Goal: Information Seeking & Learning: Understand process/instructions

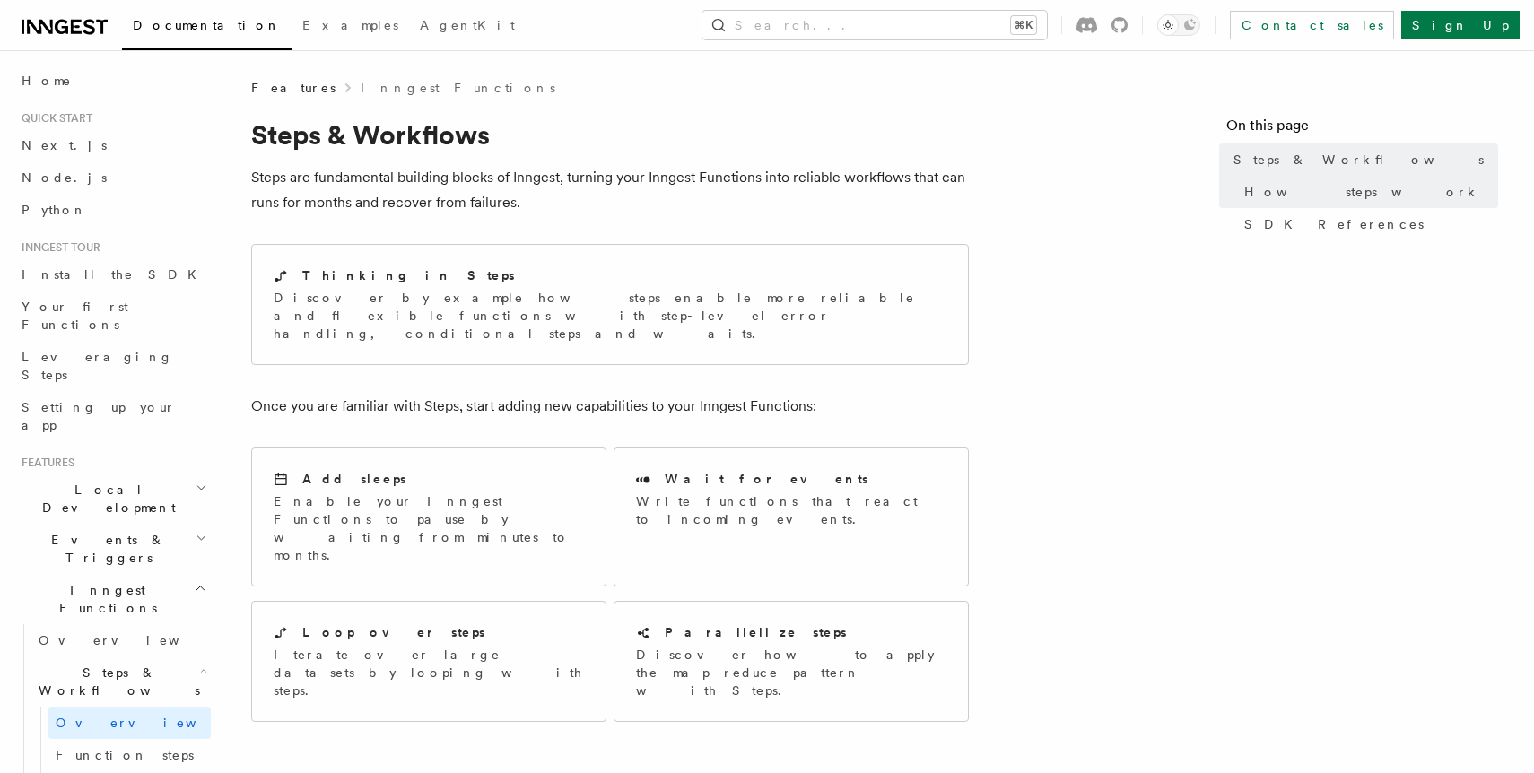
click at [525, 196] on p "Steps are fundamental building blocks of Inngest, turning your Inngest Function…" at bounding box center [609, 190] width 717 height 50
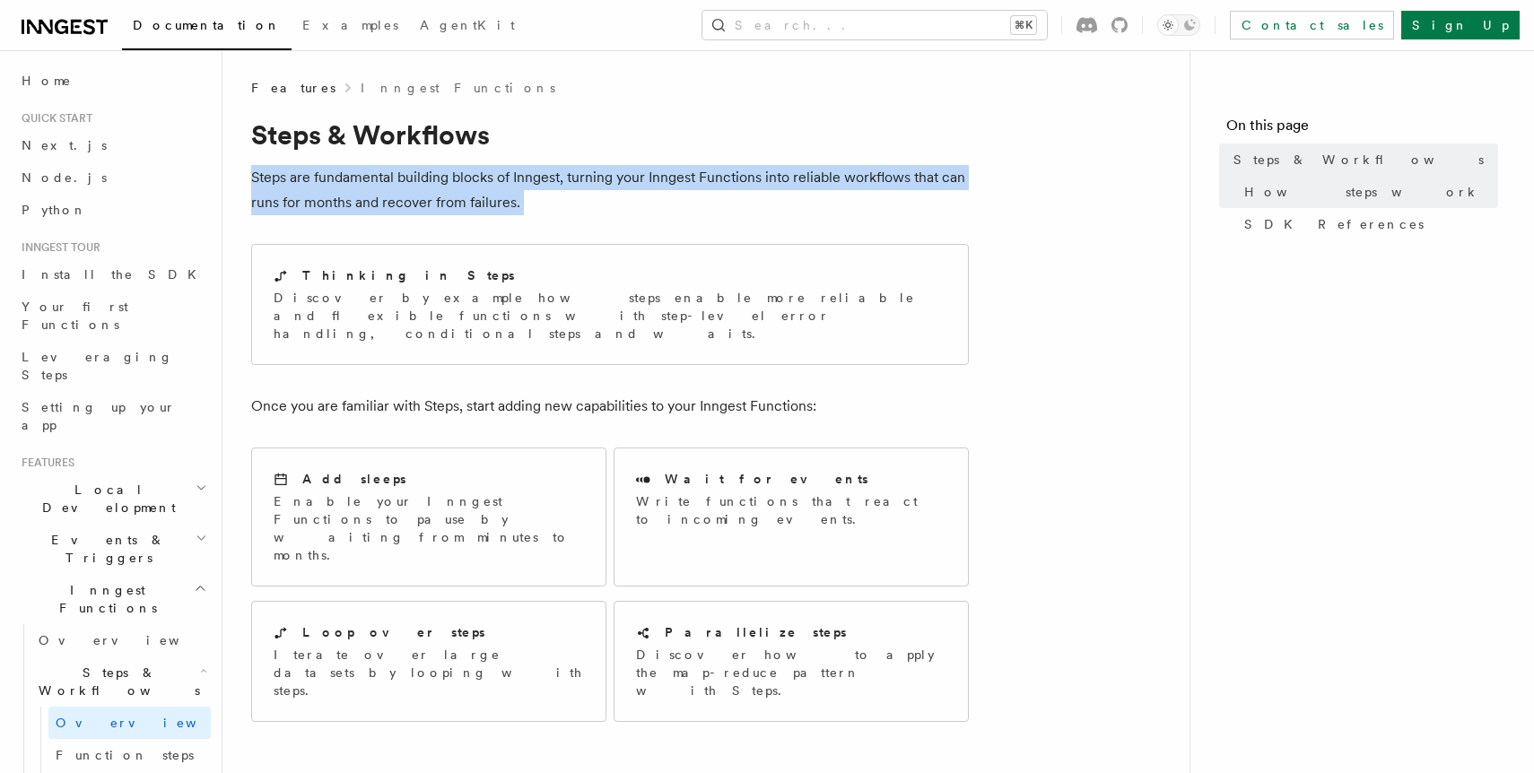
click at [525, 196] on p "Steps are fundamental building blocks of Inngest, turning your Inngest Function…" at bounding box center [609, 190] width 717 height 50
click at [403, 192] on p "Steps are fundamental building blocks of Inngest, turning your Inngest Function…" at bounding box center [609, 190] width 717 height 50
drag, startPoint x: 251, startPoint y: 175, endPoint x: 564, endPoint y: 209, distance: 314.8
click at [564, 209] on p "Steps are fundamental building blocks of Inngest, turning your Inngest Function…" at bounding box center [609, 190] width 717 height 50
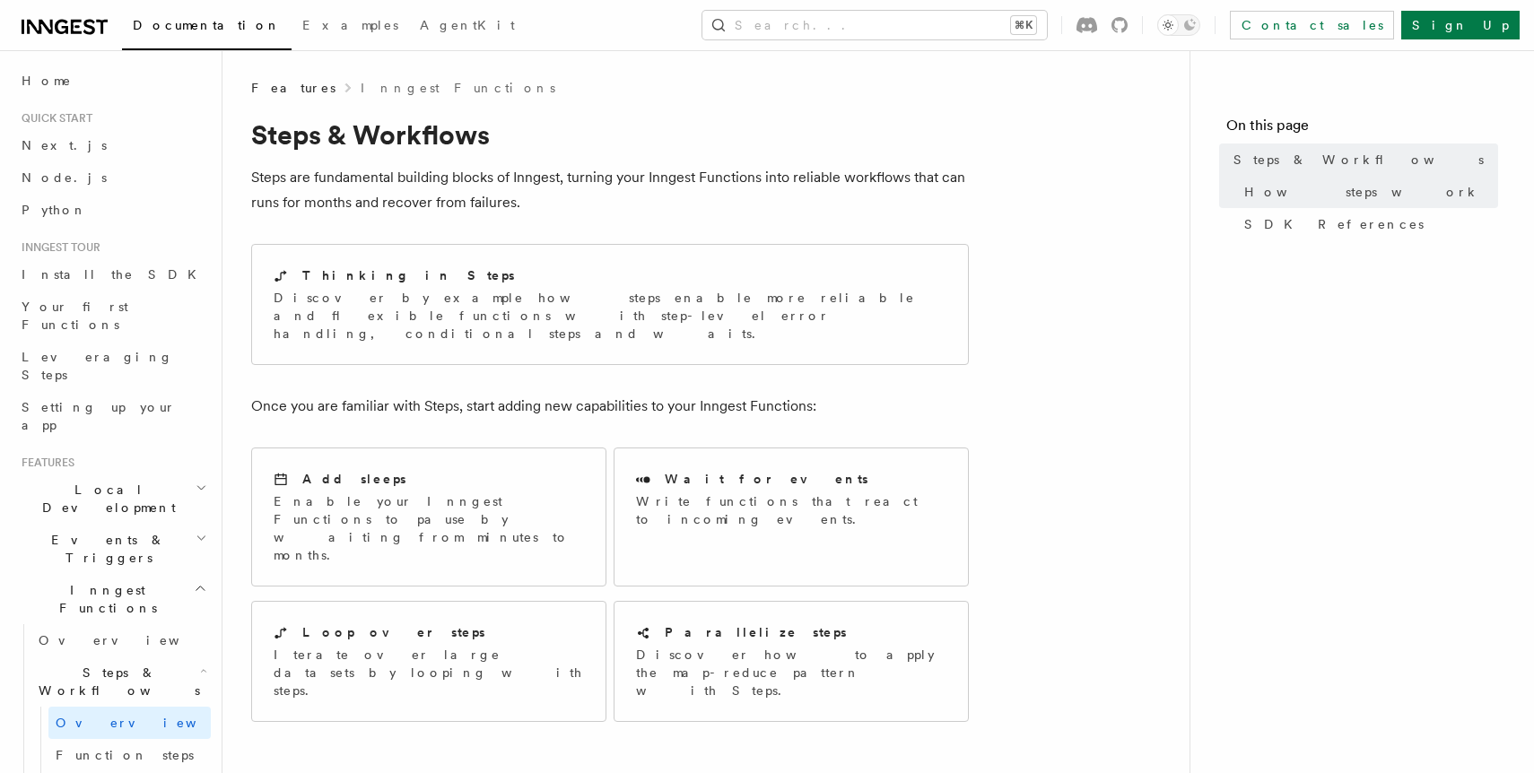
click at [564, 209] on p "Steps are fundamental building blocks of Inngest, turning your Inngest Function…" at bounding box center [609, 190] width 717 height 50
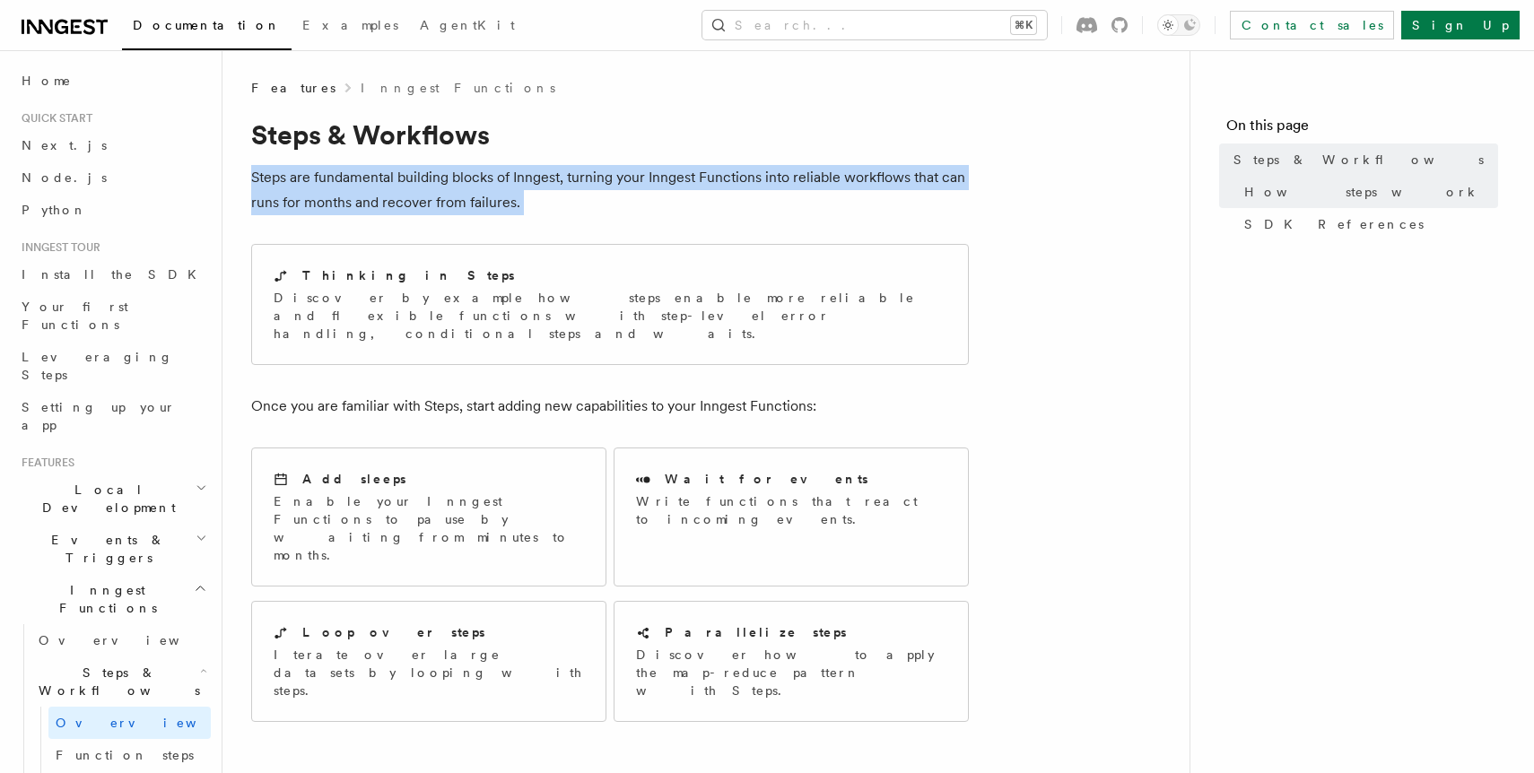
click at [564, 209] on p "Steps are fundamental building blocks of Inngest, turning your Inngest Function…" at bounding box center [609, 190] width 717 height 50
click at [603, 206] on p "Steps are fundamental building blocks of Inngest, turning your Inngest Function…" at bounding box center [609, 190] width 717 height 50
drag, startPoint x: 603, startPoint y: 206, endPoint x: 566, endPoint y: 181, distance: 44.5
click at [566, 180] on p "Steps are fundamental building blocks of Inngest, turning your Inngest Function…" at bounding box center [609, 190] width 717 height 50
click at [566, 181] on p "Steps are fundamental building blocks of Inngest, turning your Inngest Function…" at bounding box center [609, 190] width 717 height 50
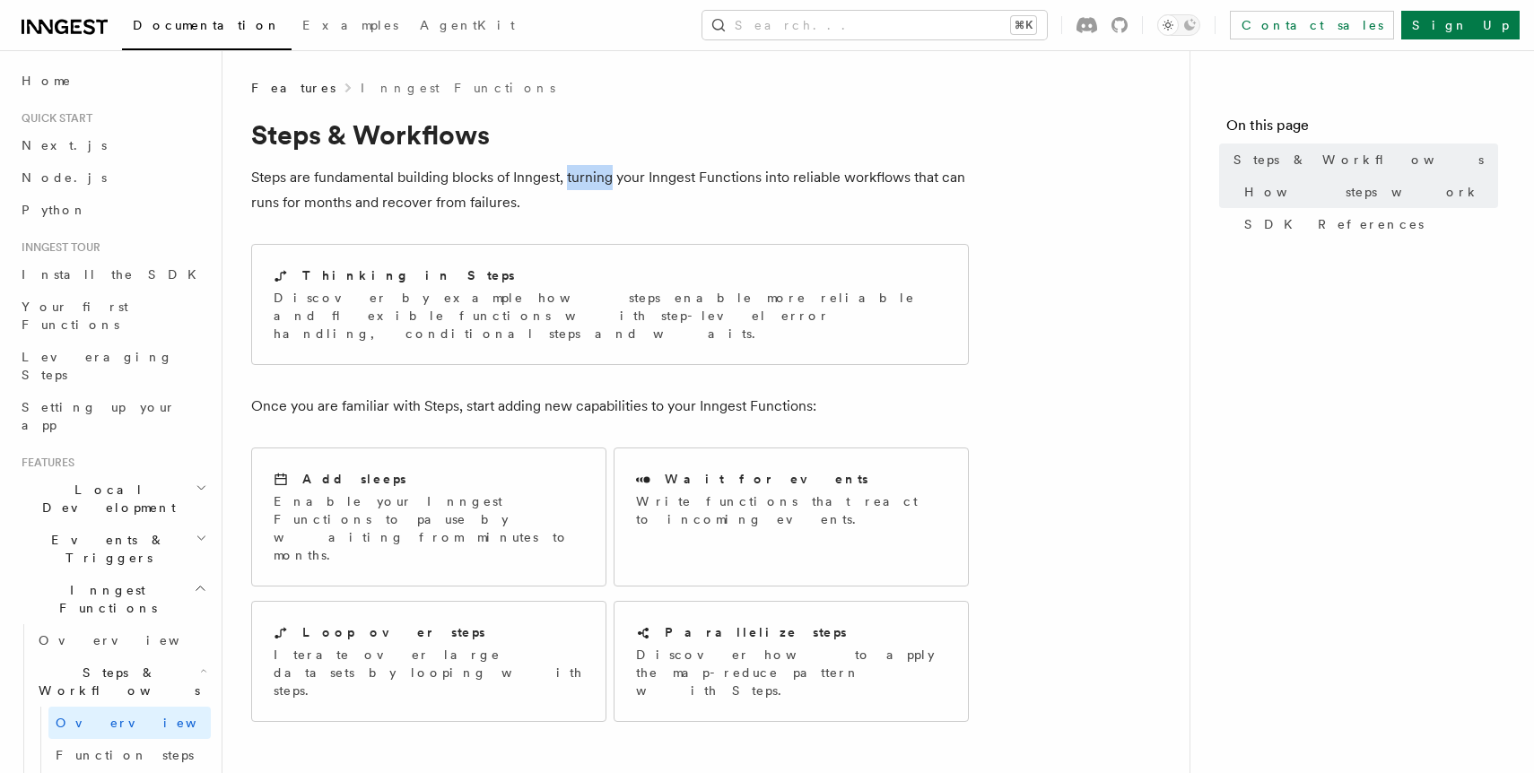
click at [566, 181] on p "Steps are fundamental building blocks of Inngest, turning your Inngest Function…" at bounding box center [609, 190] width 717 height 50
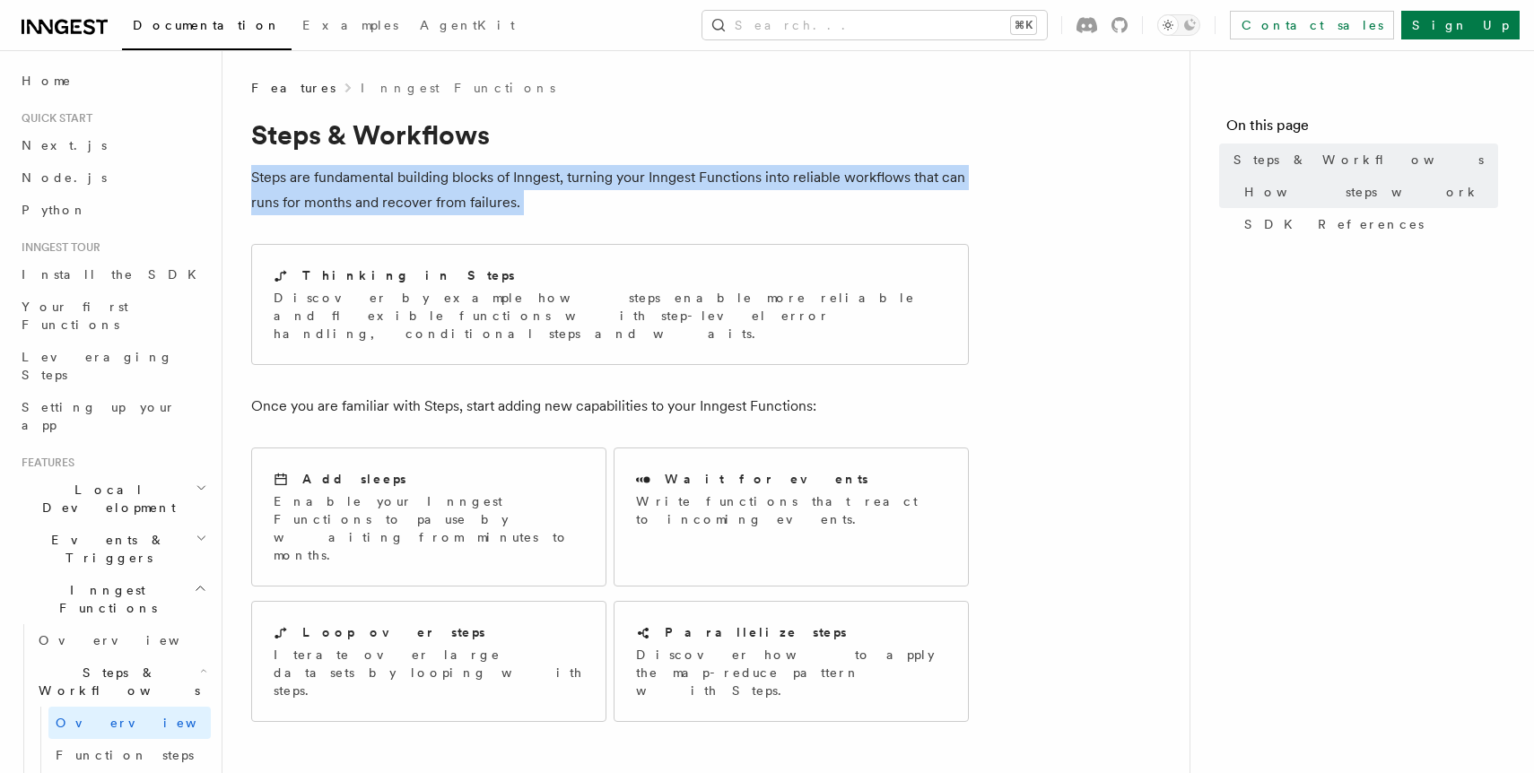
click at [566, 181] on p "Steps are fundamental building blocks of Inngest, turning your Inngest Function…" at bounding box center [609, 190] width 717 height 50
click at [598, 185] on p "Steps are fundamental building blocks of Inngest, turning your Inngest Function…" at bounding box center [609, 190] width 717 height 50
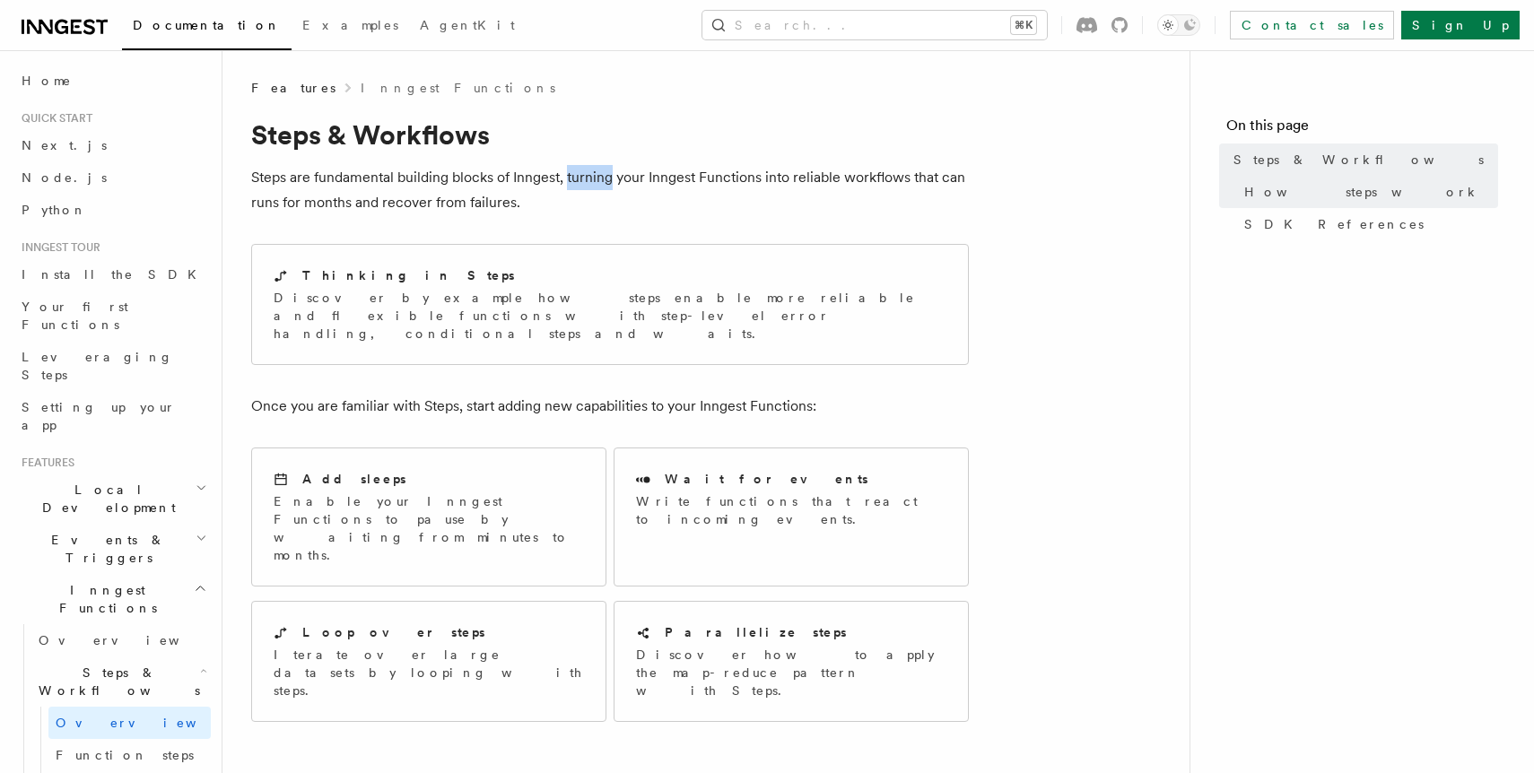
click at [598, 185] on p "Steps are fundamental building blocks of Inngest, turning your Inngest Function…" at bounding box center [609, 190] width 717 height 50
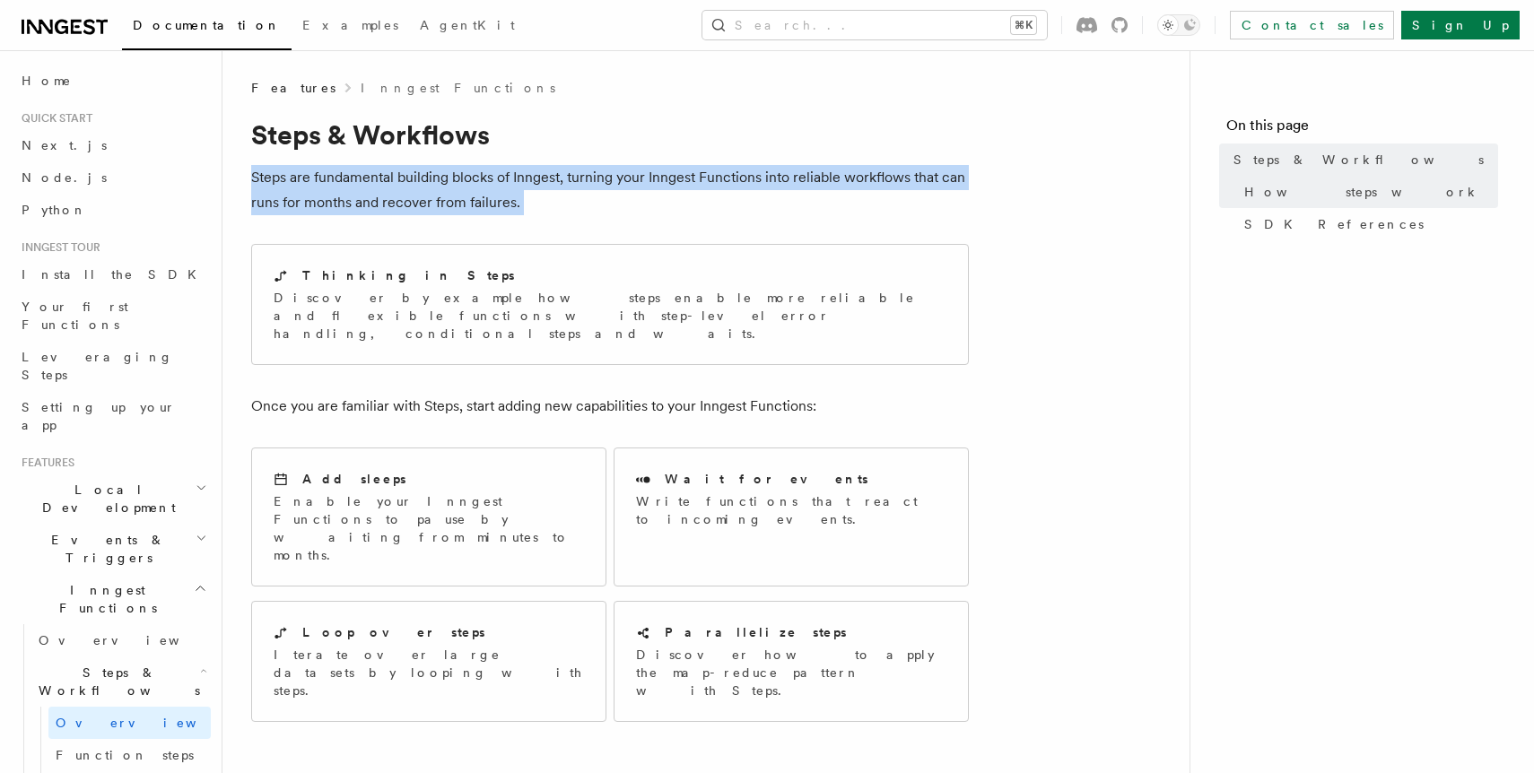
click at [598, 185] on p "Steps are fundamental building blocks of Inngest, turning your Inngest Function…" at bounding box center [609, 190] width 717 height 50
click at [605, 187] on p "Steps are fundamental building blocks of Inngest, turning your Inngest Function…" at bounding box center [609, 190] width 717 height 50
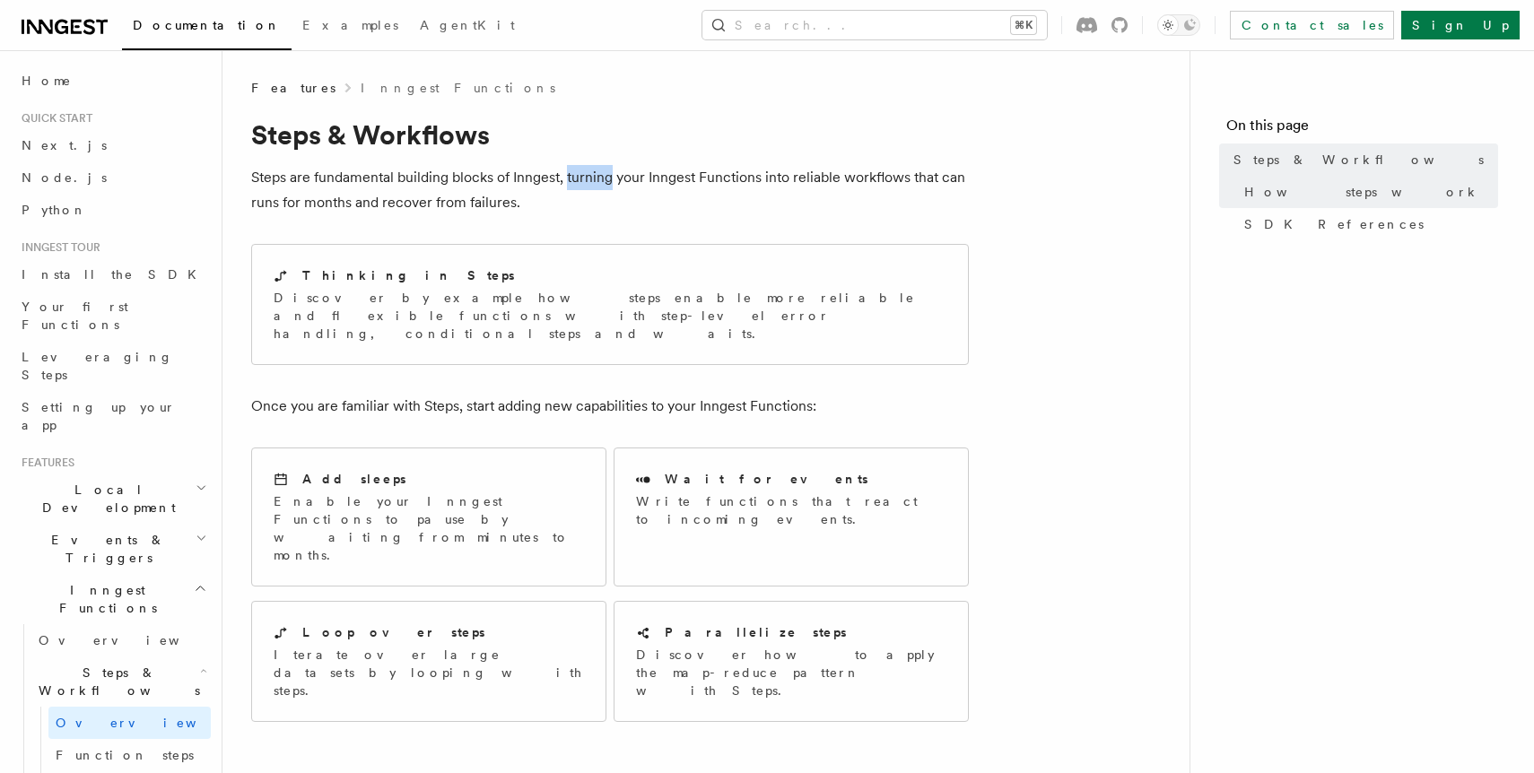
click at [605, 187] on p "Steps are fundamental building blocks of Inngest, turning your Inngest Function…" at bounding box center [609, 190] width 717 height 50
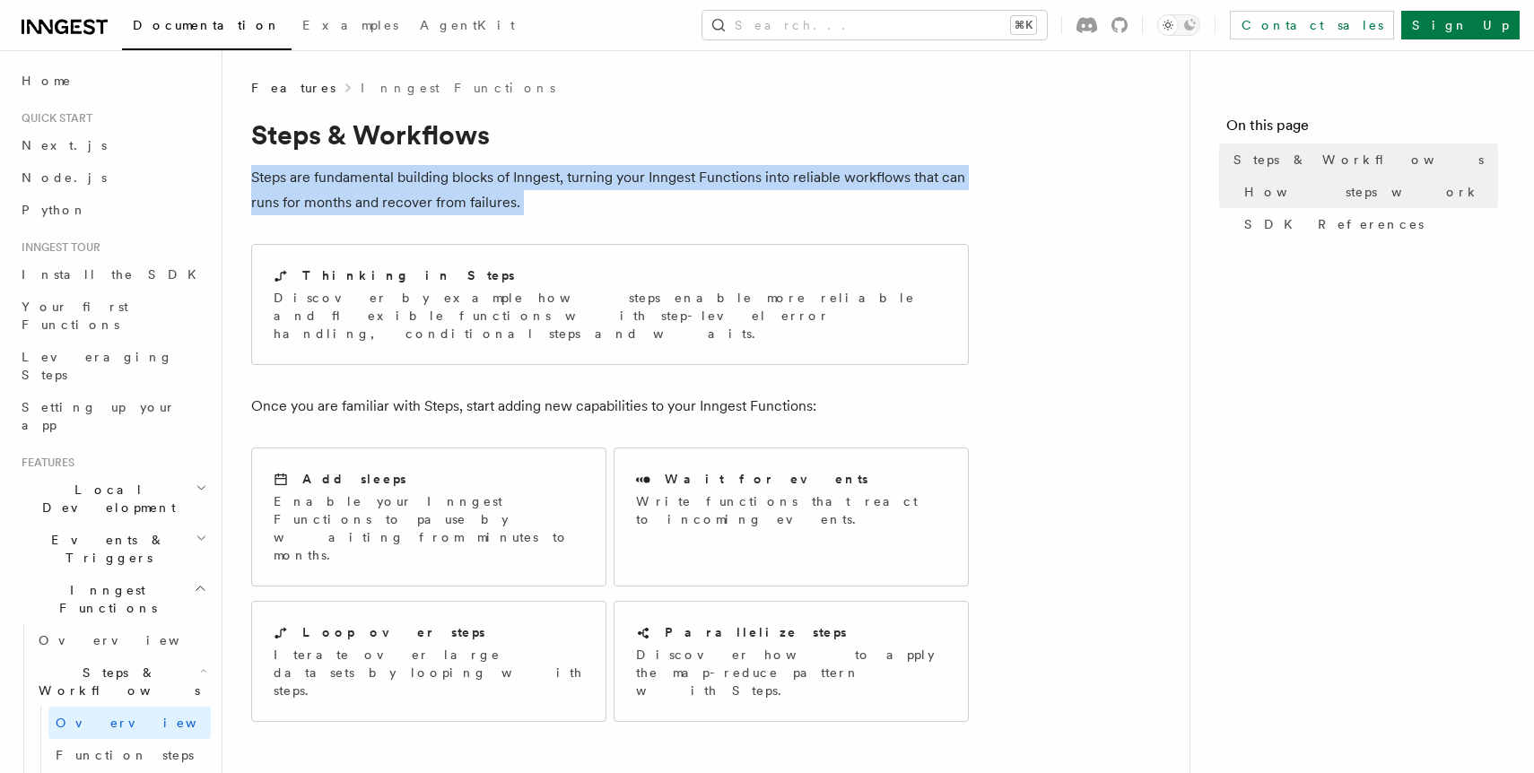
click at [605, 187] on p "Steps are fundamental building blocks of Inngest, turning your Inngest Function…" at bounding box center [609, 190] width 717 height 50
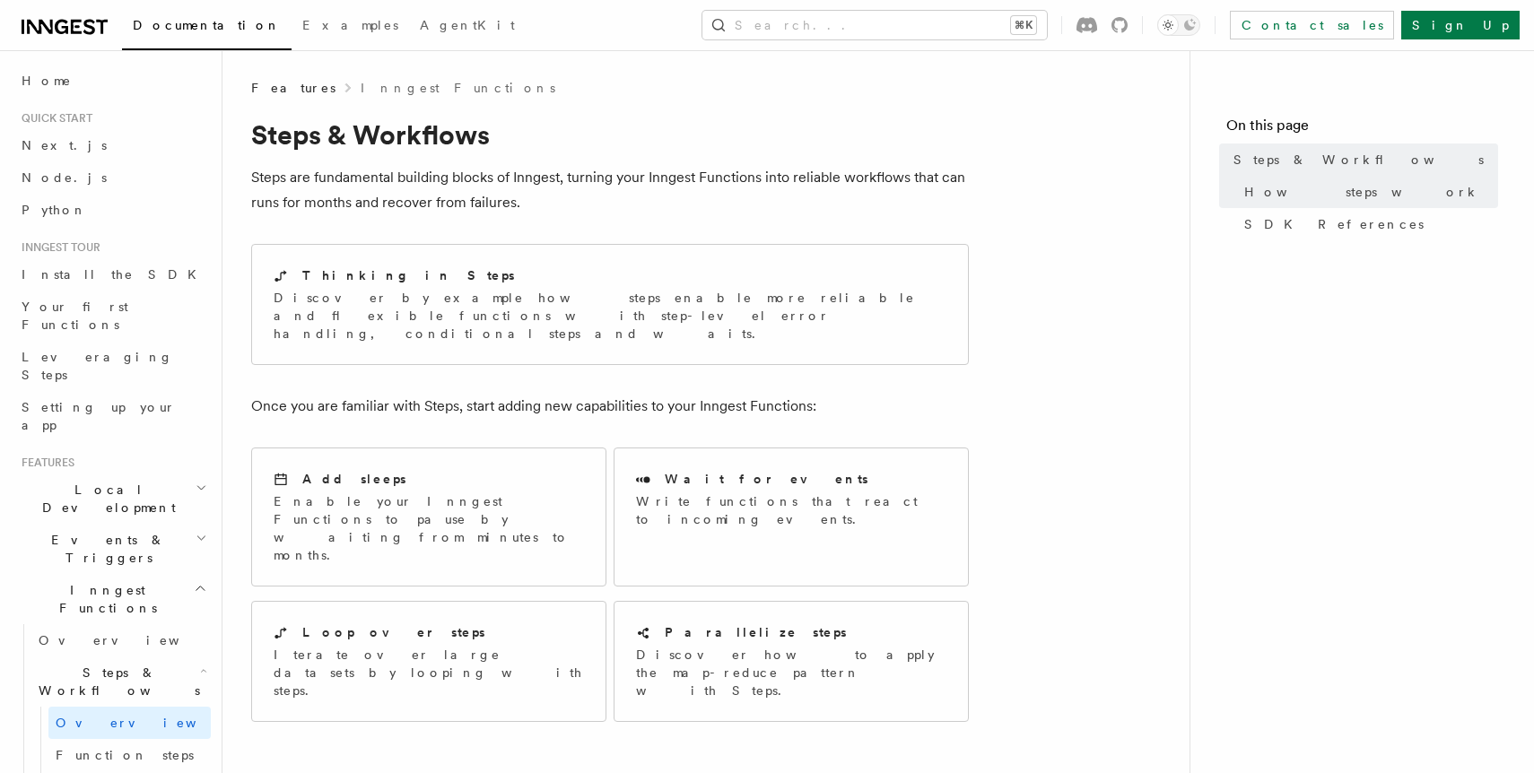
click at [639, 187] on p "Steps are fundamental building blocks of Inngest, turning your Inngest Function…" at bounding box center [609, 190] width 717 height 50
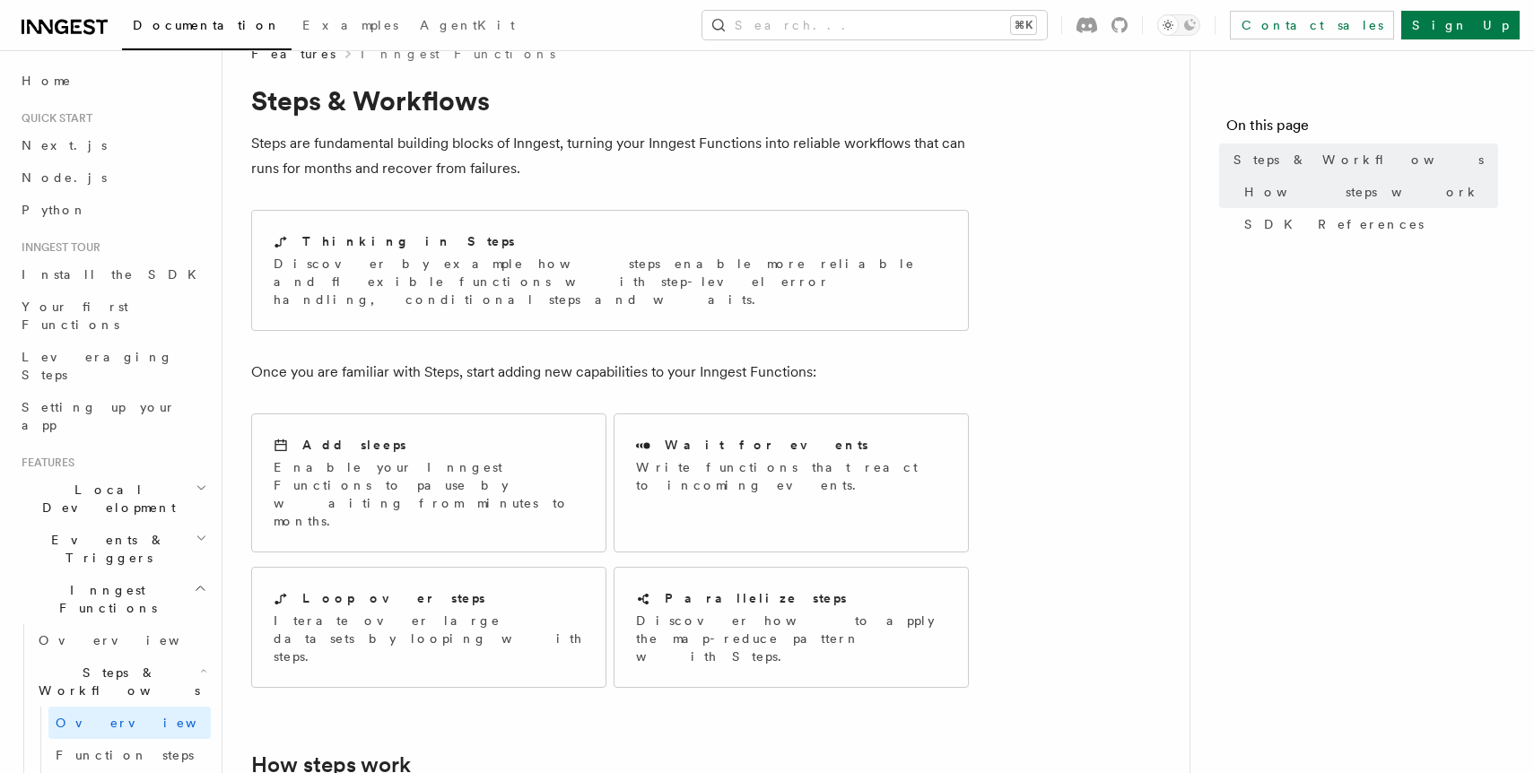
click at [616, 360] on p "Once you are familiar with Steps, start adding new capabilities to your Inngest…" at bounding box center [609, 372] width 717 height 25
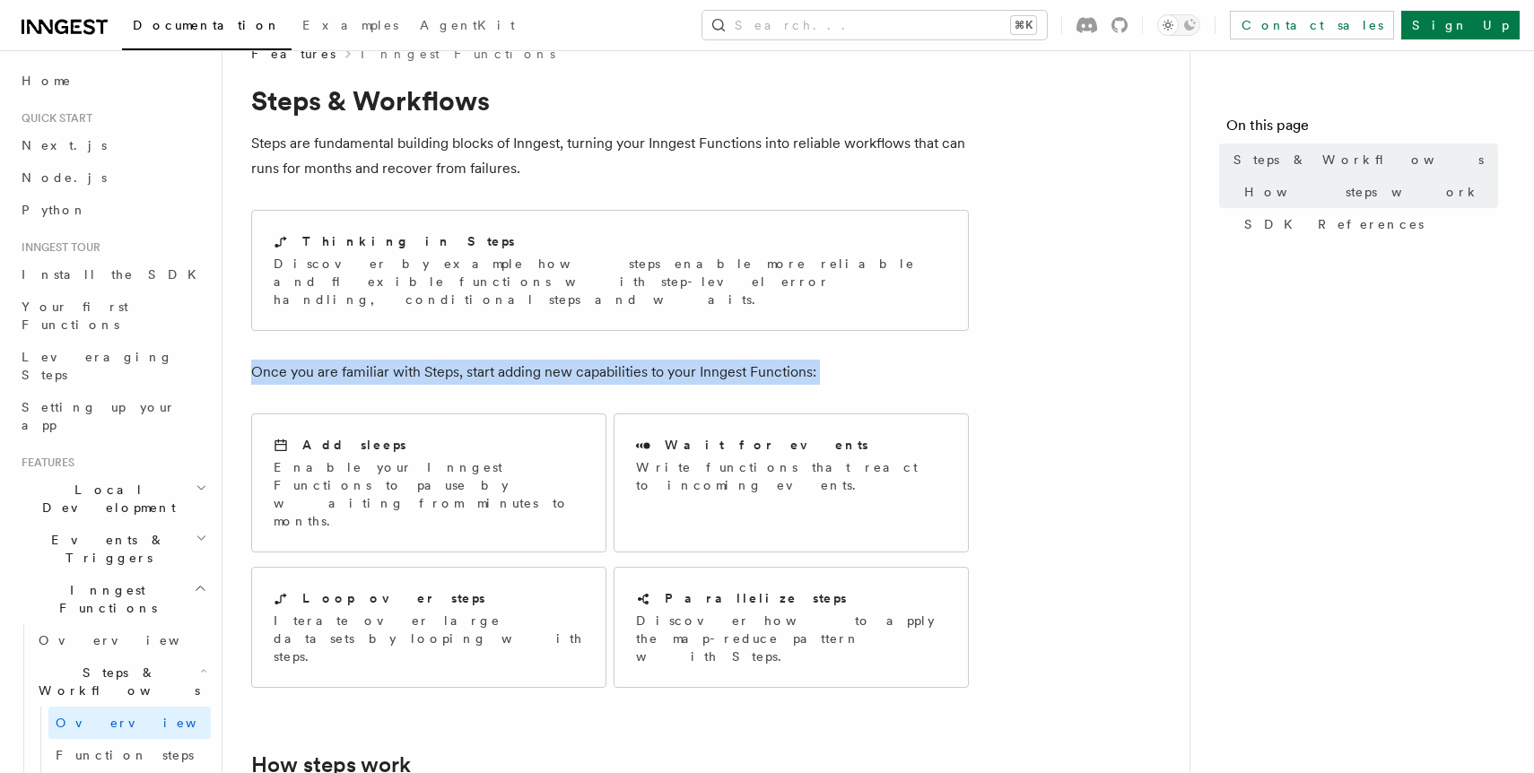
click at [616, 360] on p "Once you are familiar with Steps, start adding new capabilities to your Inngest…" at bounding box center [609, 372] width 717 height 25
click at [637, 360] on p "Once you are familiar with Steps, start adding new capabilities to your Inngest…" at bounding box center [609, 372] width 717 height 25
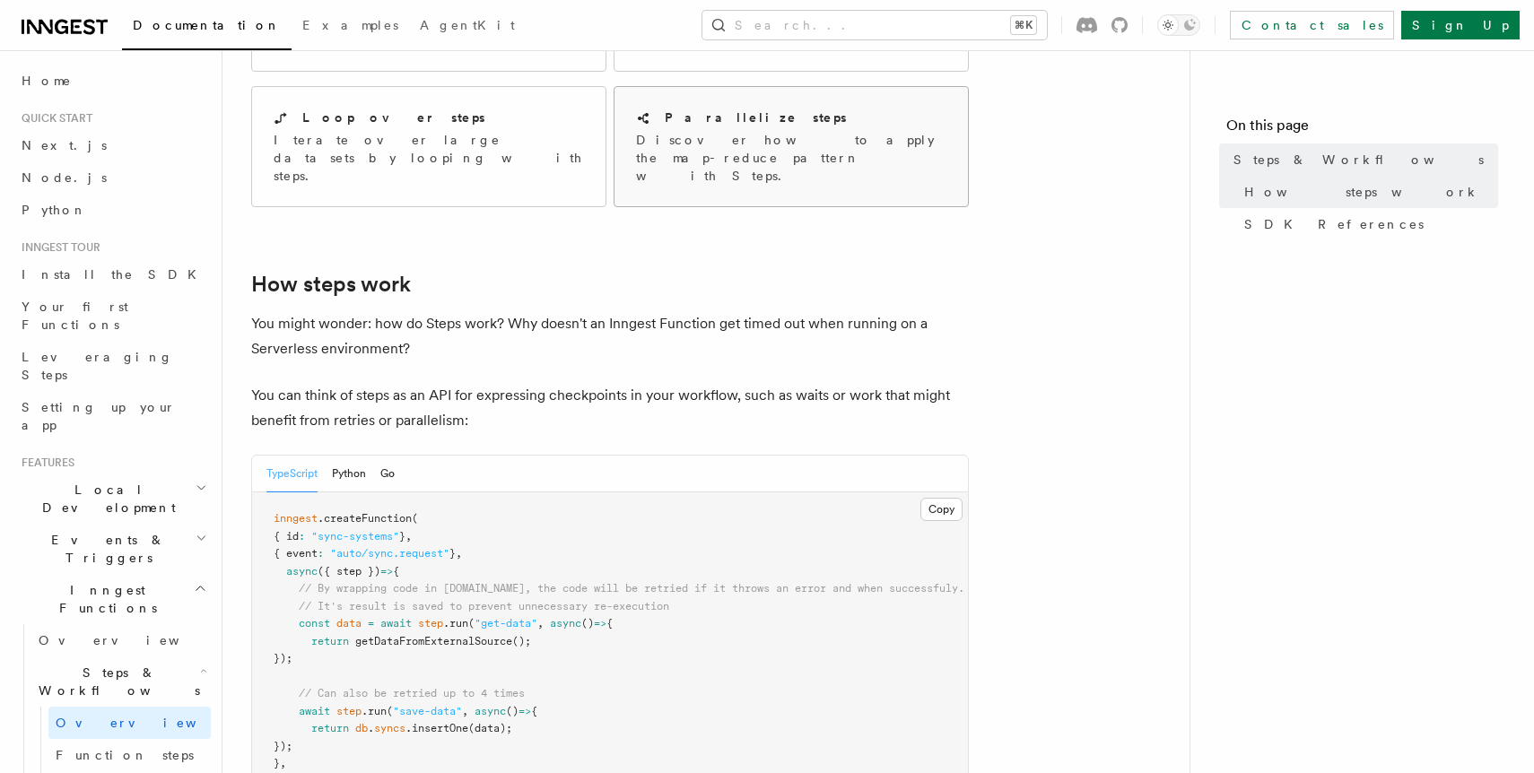
scroll to position [520, 0]
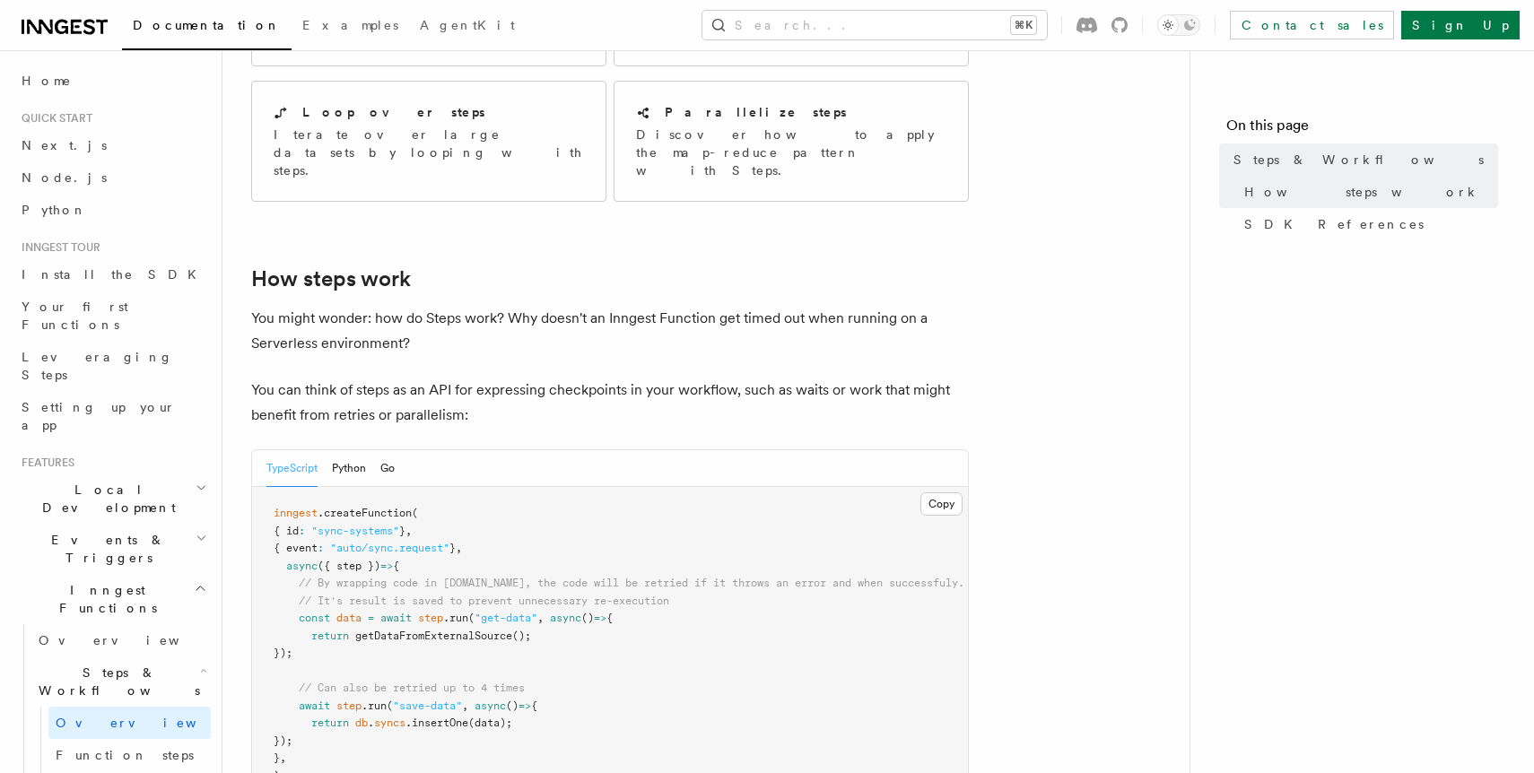
click at [633, 378] on p "You can think of steps as an API for expressing checkpoints in your workflow, s…" at bounding box center [609, 403] width 717 height 50
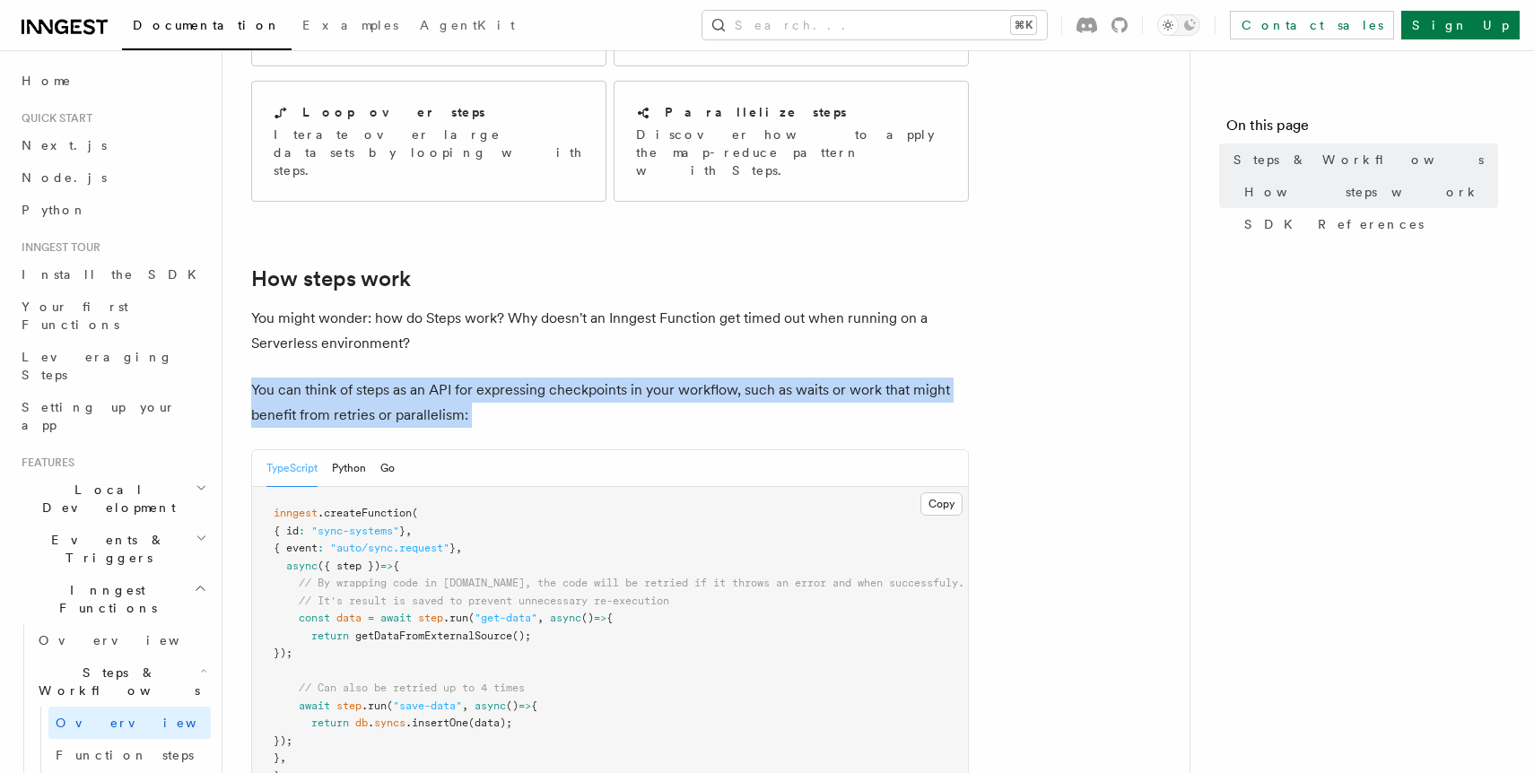
click at [633, 378] on p "You can think of steps as an API for expressing checkpoints in your workflow, s…" at bounding box center [609, 403] width 717 height 50
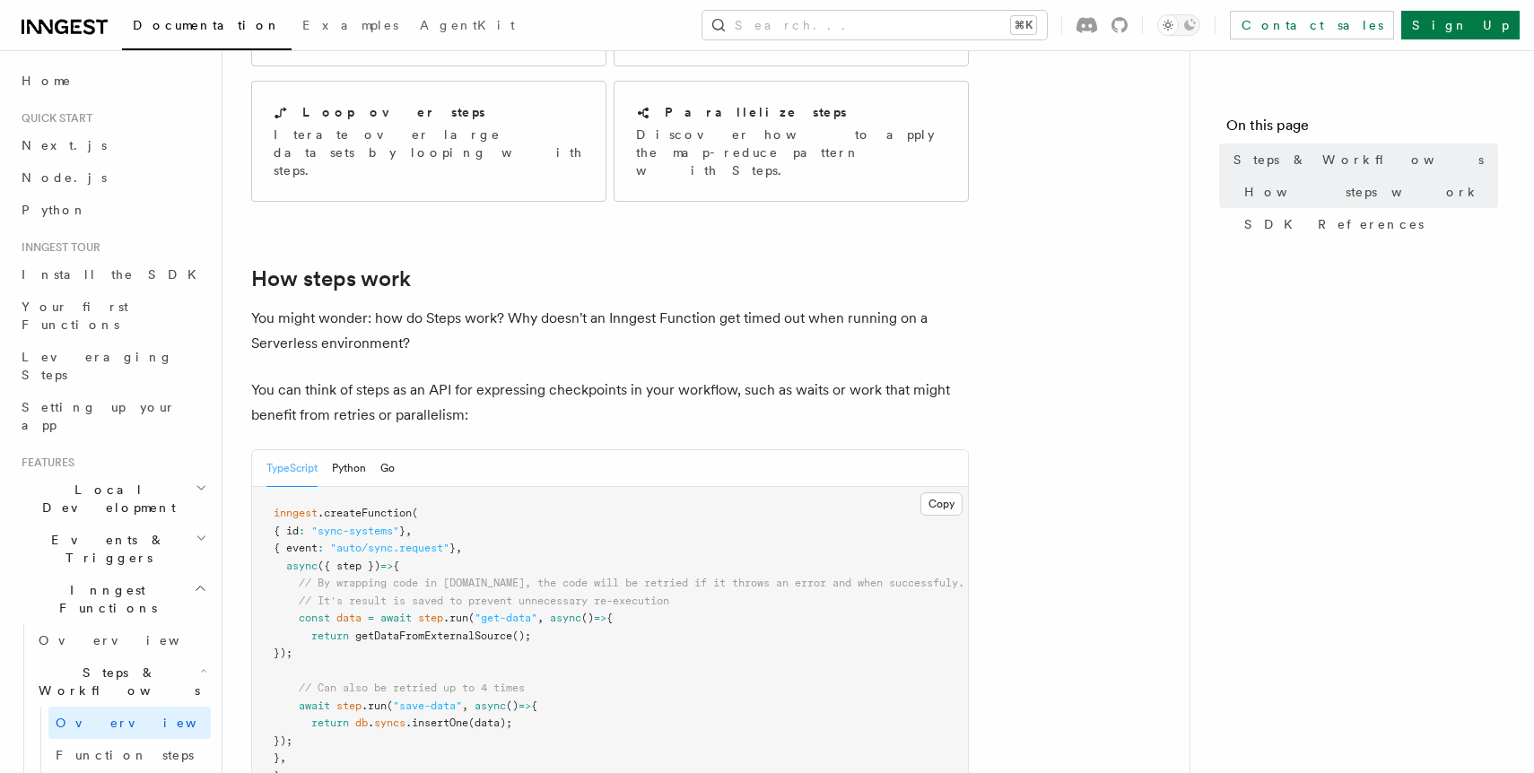
click at [675, 378] on p "You can think of steps as an API for expressing checkpoints in your workflow, s…" at bounding box center [609, 403] width 717 height 50
click at [664, 306] on p "You might wonder: how do Steps work? Why doesn't an Inngest Function get timed …" at bounding box center [609, 331] width 717 height 50
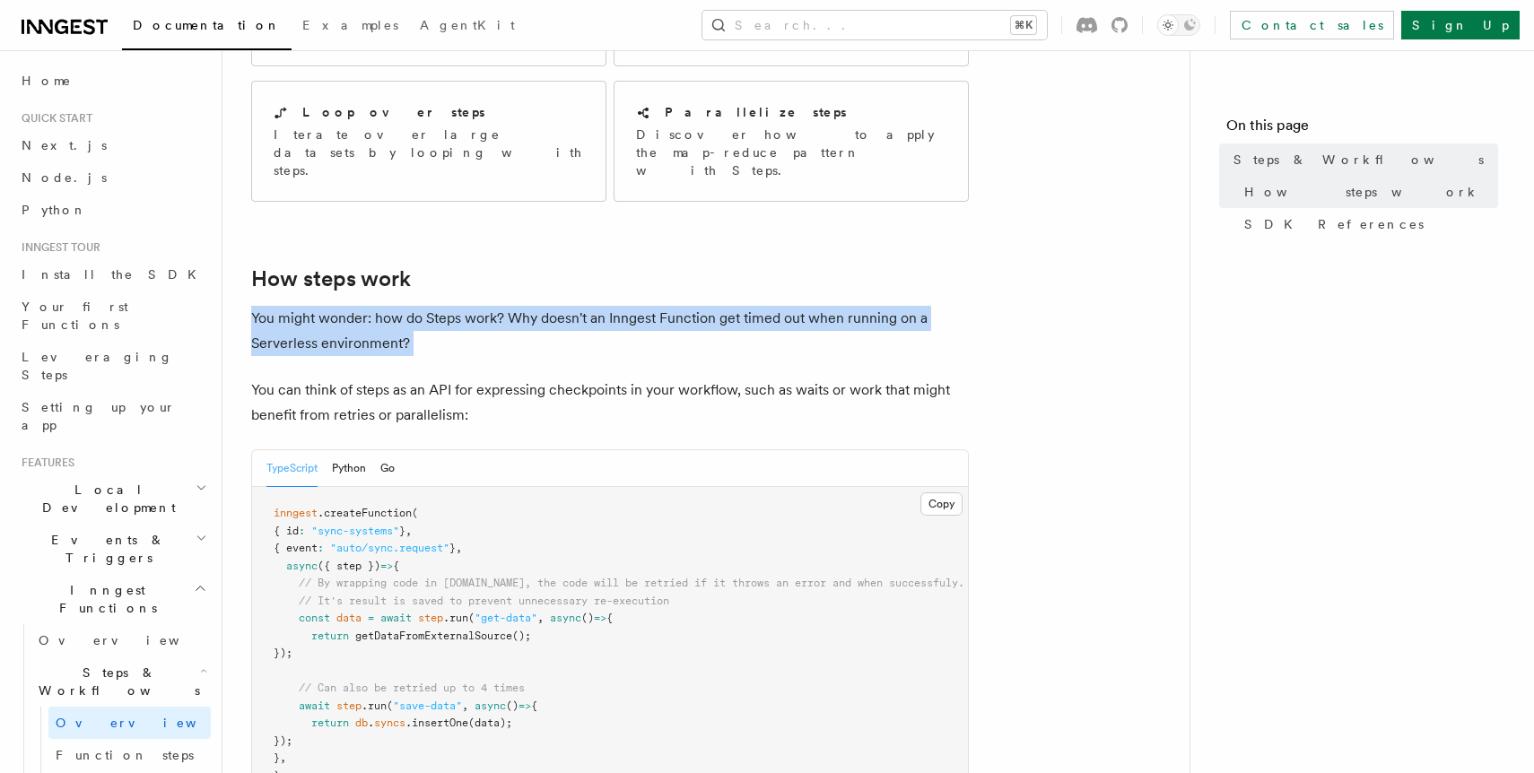
click at [664, 306] on p "You might wonder: how do Steps work? Why doesn't an Inngest Function get timed …" at bounding box center [609, 331] width 717 height 50
click at [668, 306] on p "You might wonder: how do Steps work? Why doesn't an Inngest Function get timed …" at bounding box center [609, 331] width 717 height 50
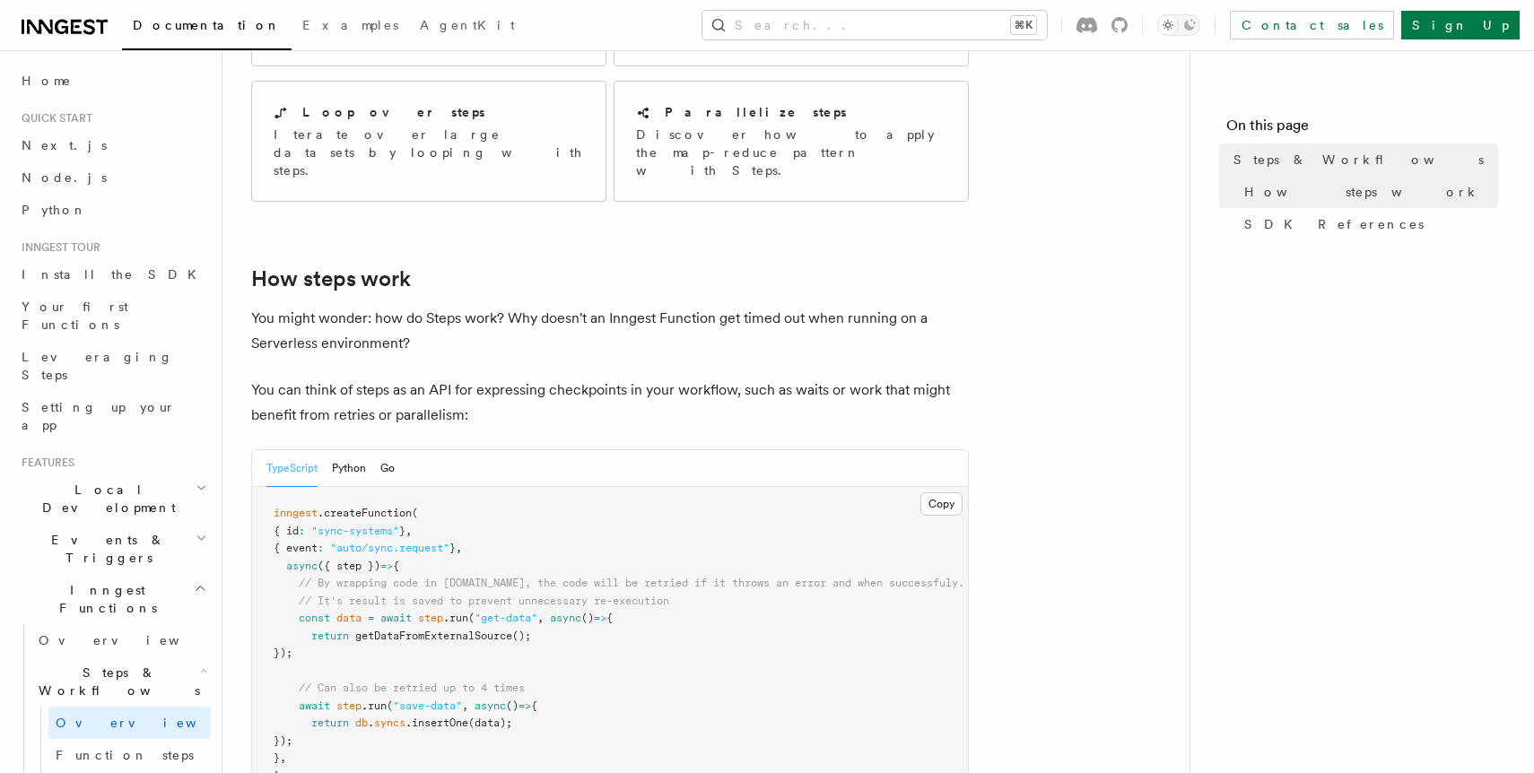
click at [668, 306] on p "You might wonder: how do Steps work? Why doesn't an Inngest Function get timed …" at bounding box center [609, 331] width 717 height 50
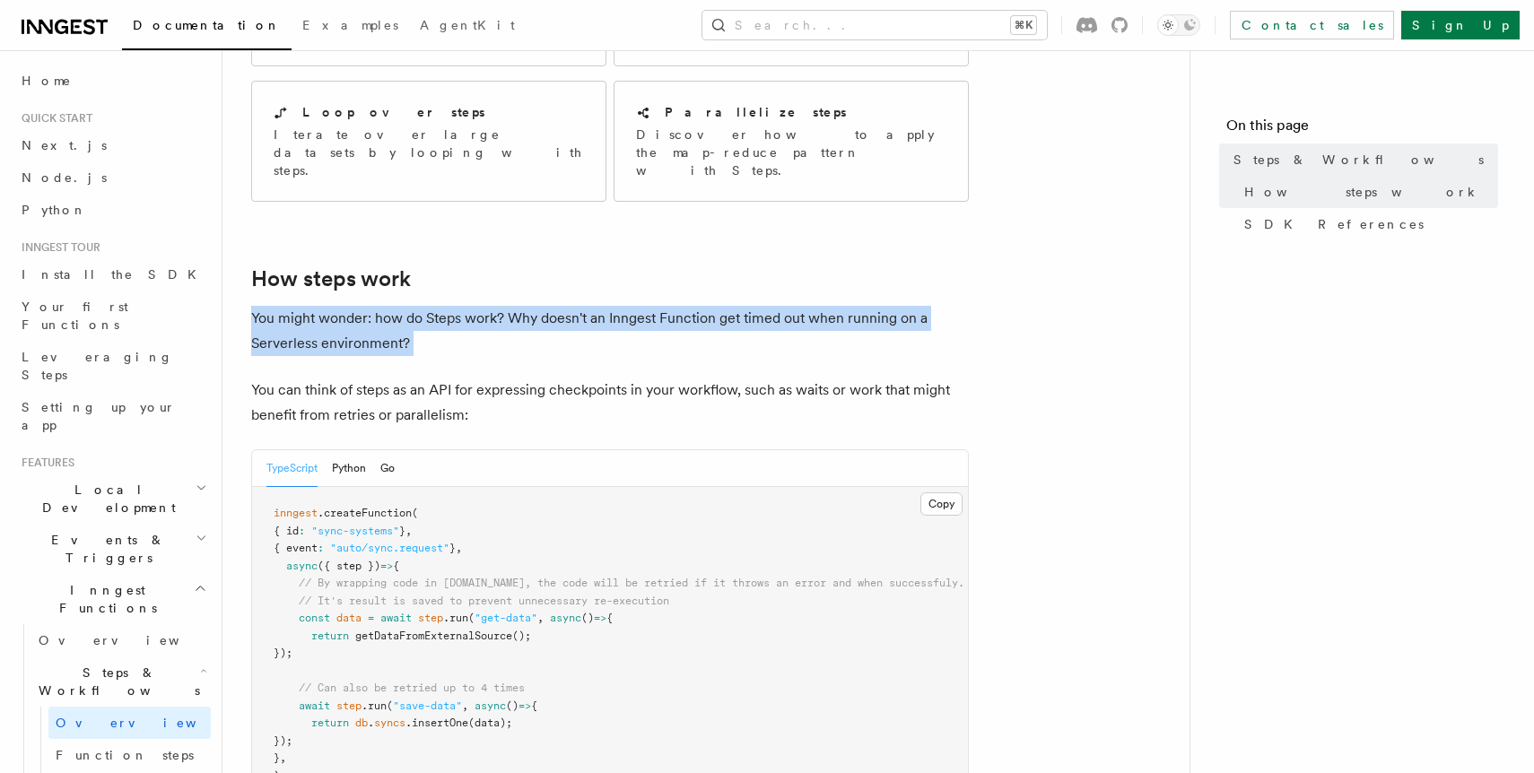
click at [668, 306] on p "You might wonder: how do Steps work? Why doesn't an Inngest Function get timed …" at bounding box center [609, 331] width 717 height 50
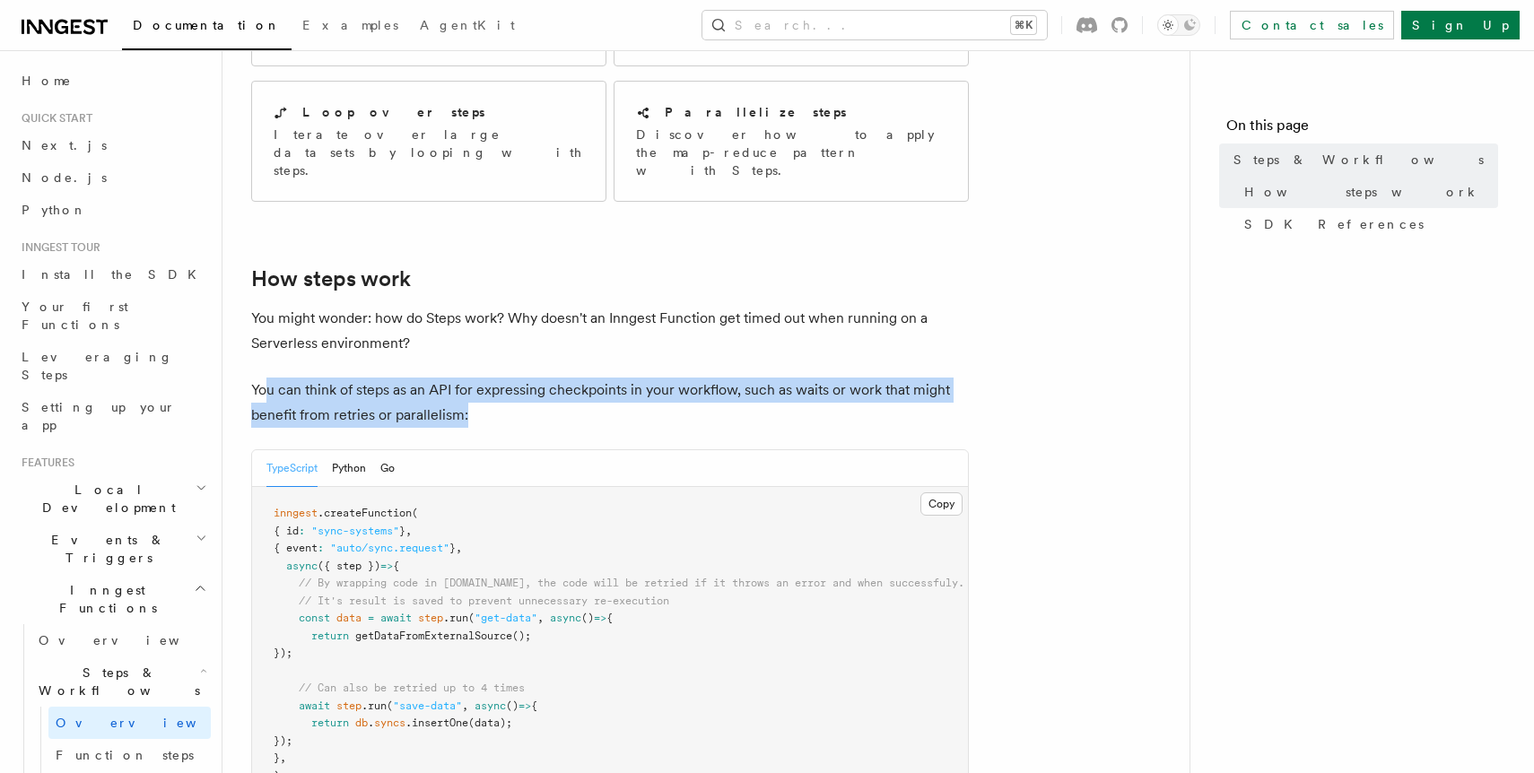
drag, startPoint x: 266, startPoint y: 315, endPoint x: 540, endPoint y: 346, distance: 275.3
click at [540, 378] on p "You can think of steps as an API for expressing checkpoints in your workflow, s…" at bounding box center [609, 403] width 717 height 50
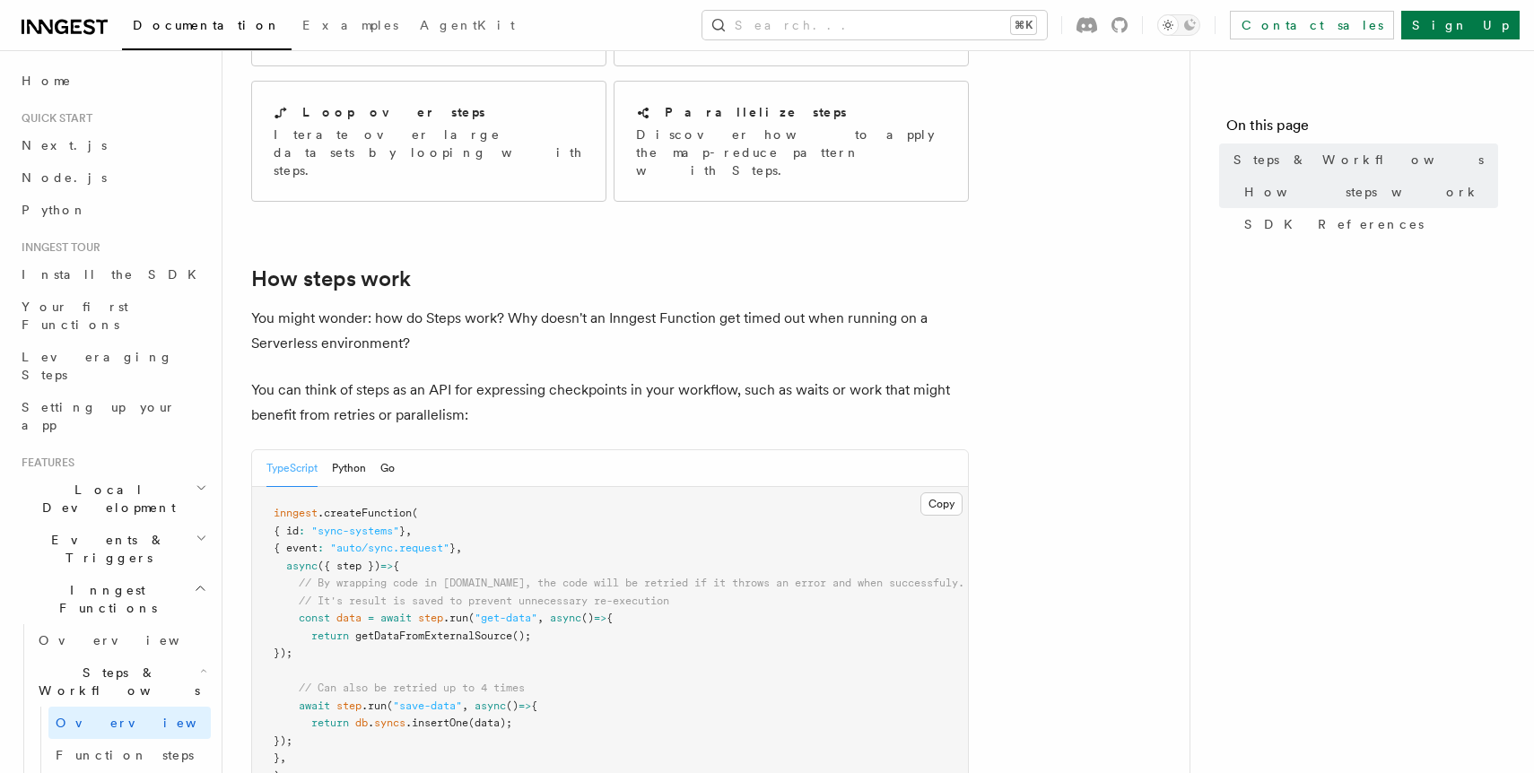
click at [540, 378] on p "You can think of steps as an API for expressing checkpoints in your workflow, s…" at bounding box center [609, 403] width 717 height 50
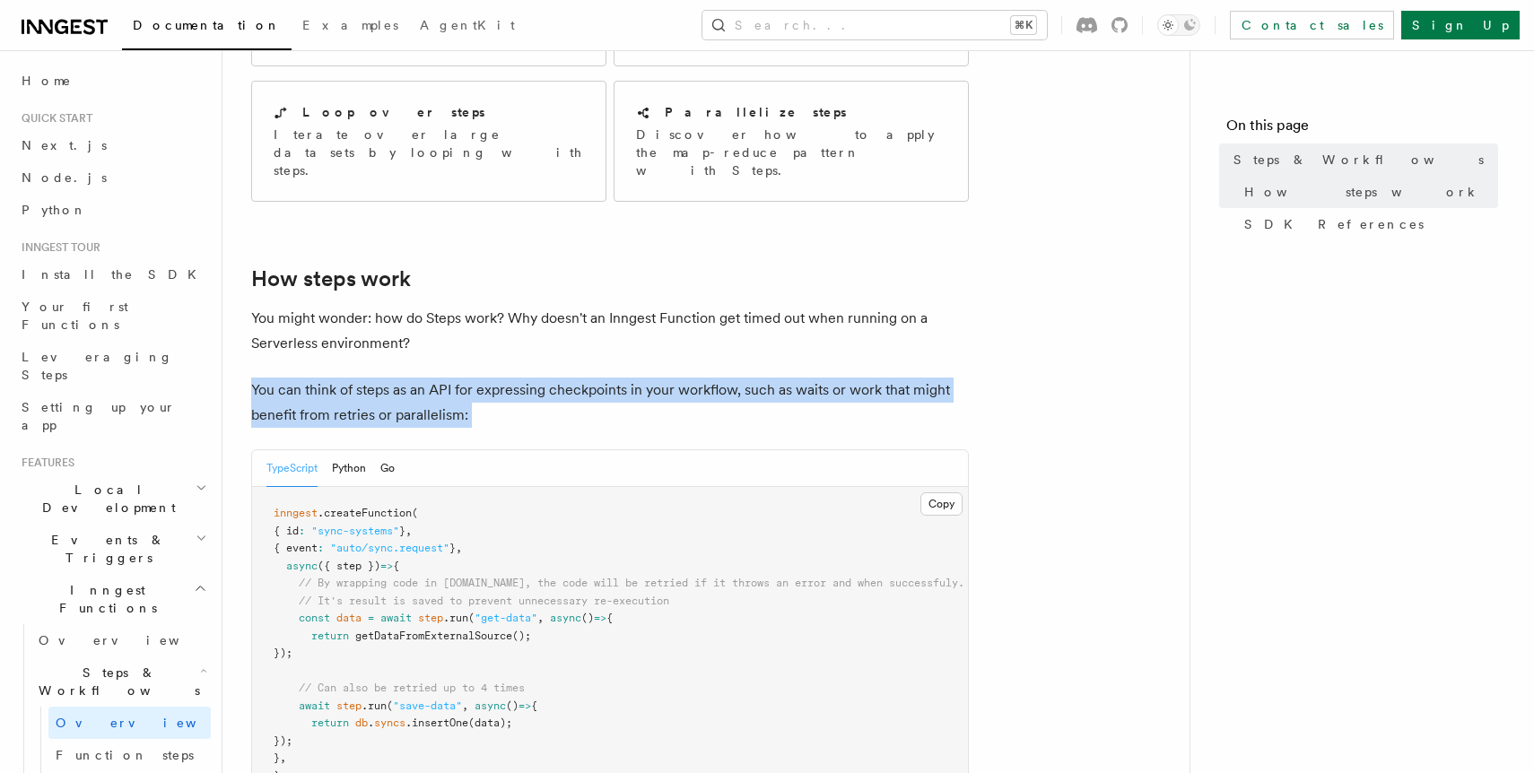
click at [540, 378] on p "You can think of steps as an API for expressing checkpoints in your workflow, s…" at bounding box center [609, 403] width 717 height 50
click at [567, 378] on p "You can think of steps as an API for expressing checkpoints in your workflow, s…" at bounding box center [609, 403] width 717 height 50
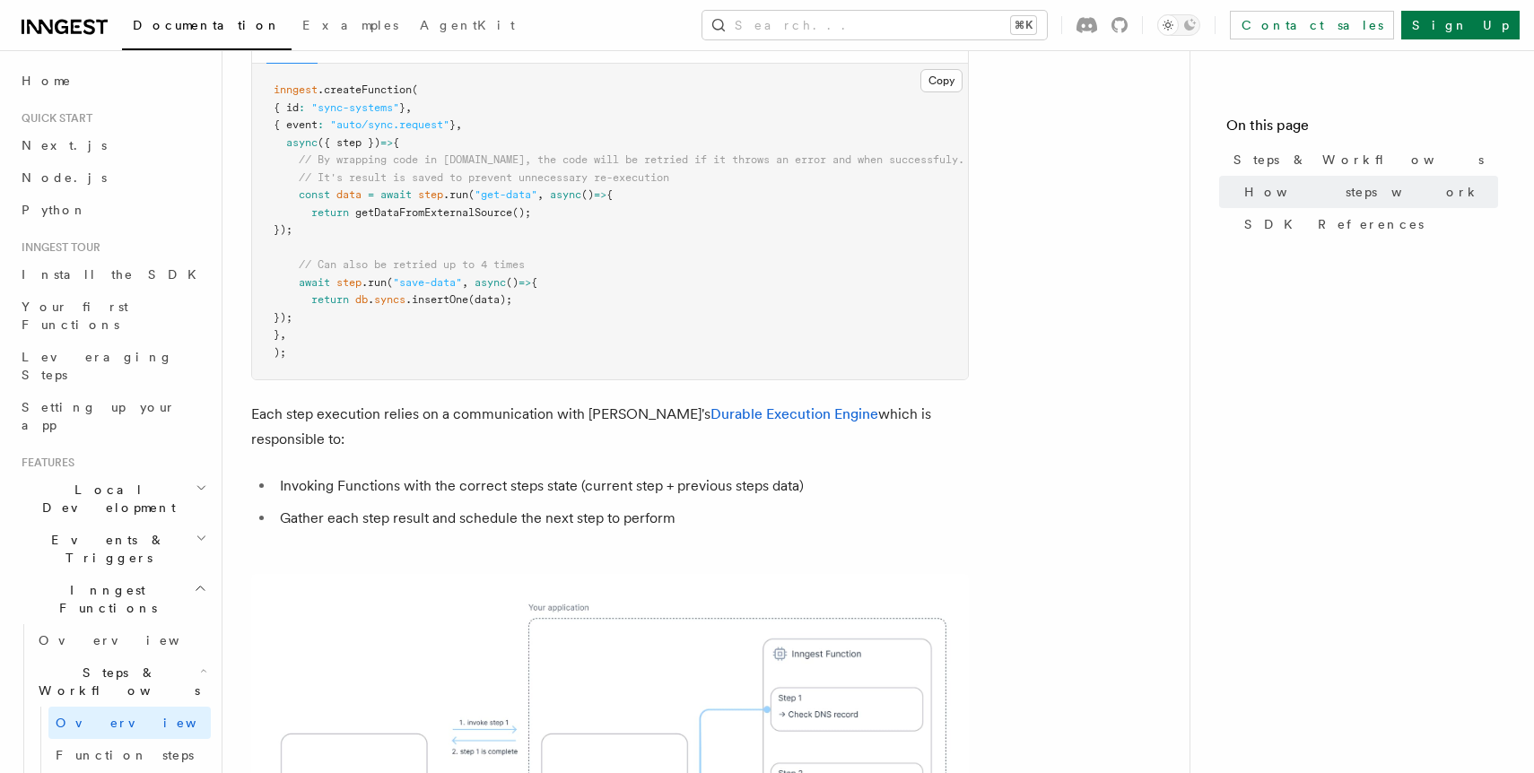
scroll to position [1019, 0]
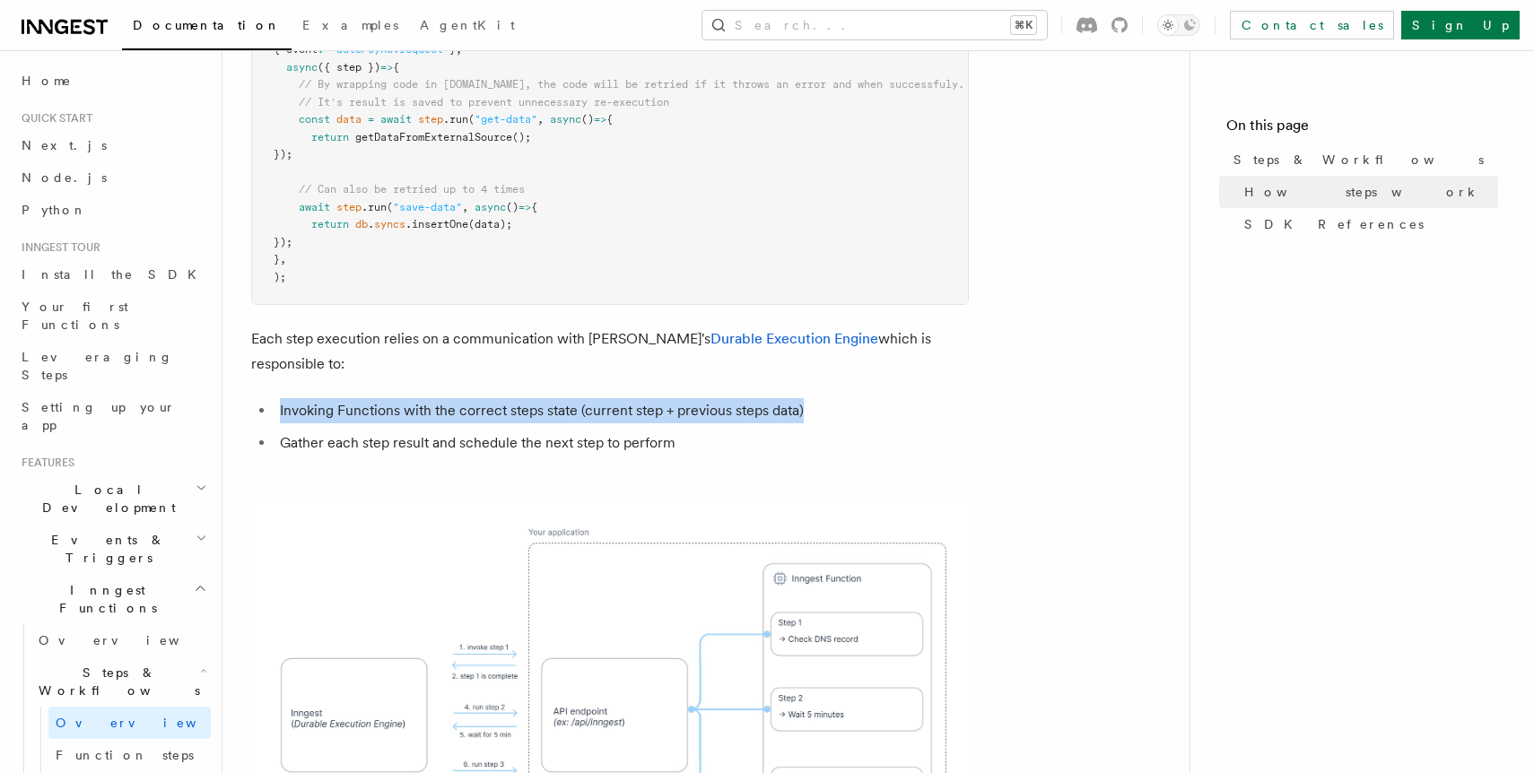
drag, startPoint x: 269, startPoint y: 314, endPoint x: 827, endPoint y: 313, distance: 557.8
click at [827, 398] on ul "Invoking Functions with the correct steps state (current step + previous steps …" at bounding box center [609, 426] width 717 height 57
click at [827, 398] on li "Invoking Functions with the correct steps state (current step + previous steps …" at bounding box center [621, 410] width 694 height 25
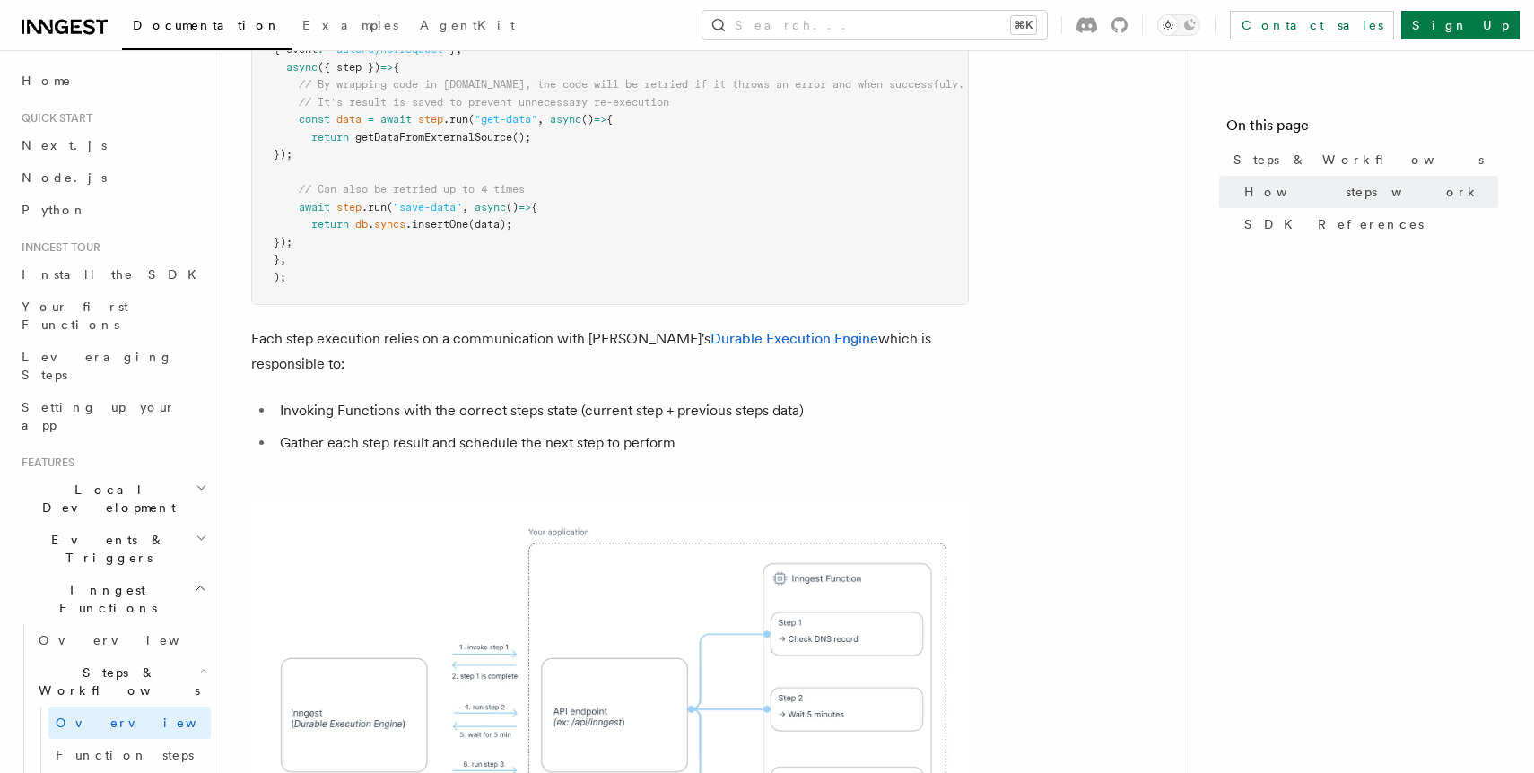
click at [827, 398] on li "Invoking Functions with the correct steps state (current step + previous steps …" at bounding box center [621, 410] width 694 height 25
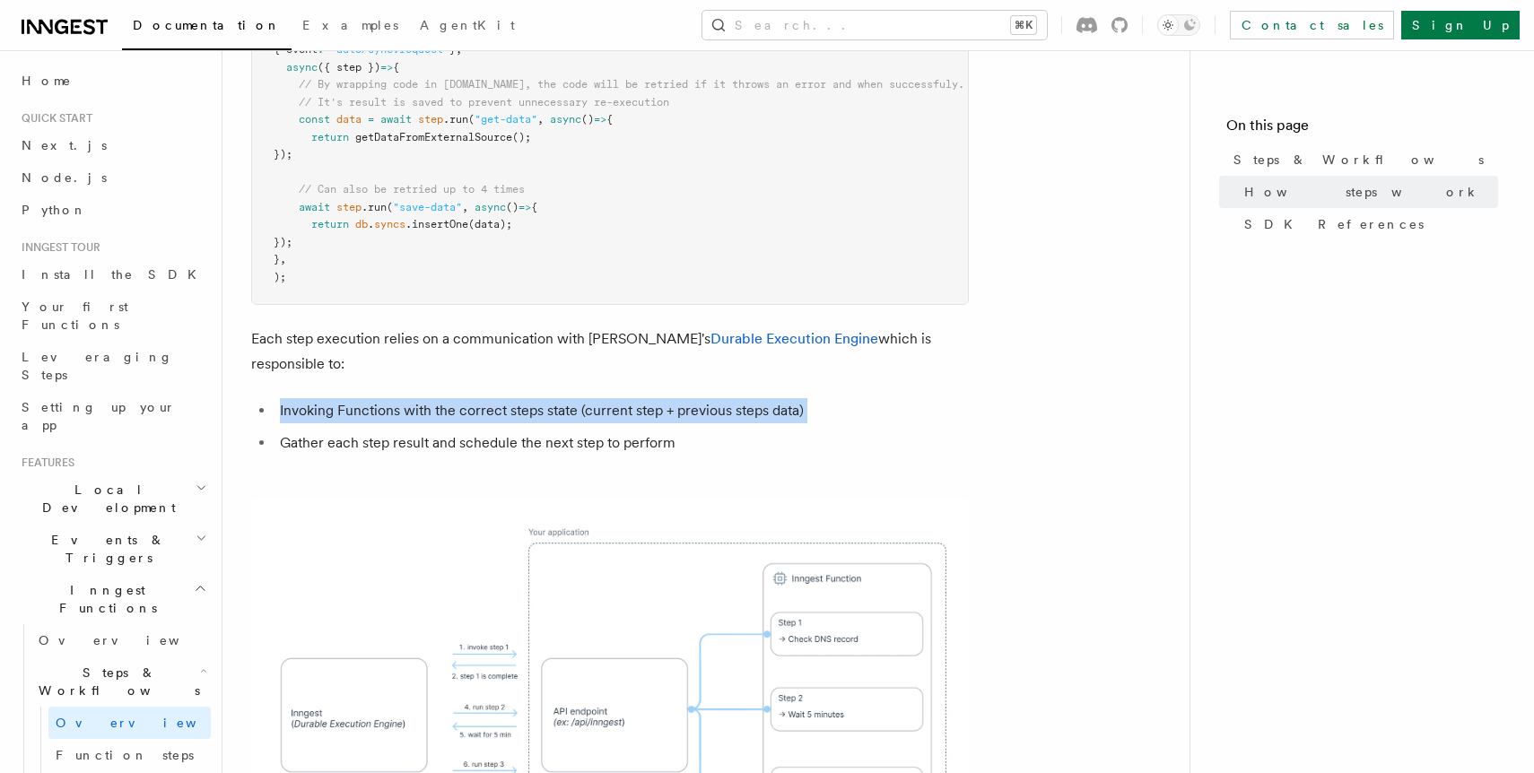
click at [827, 398] on li "Invoking Functions with the correct steps state (current step + previous steps …" at bounding box center [621, 410] width 694 height 25
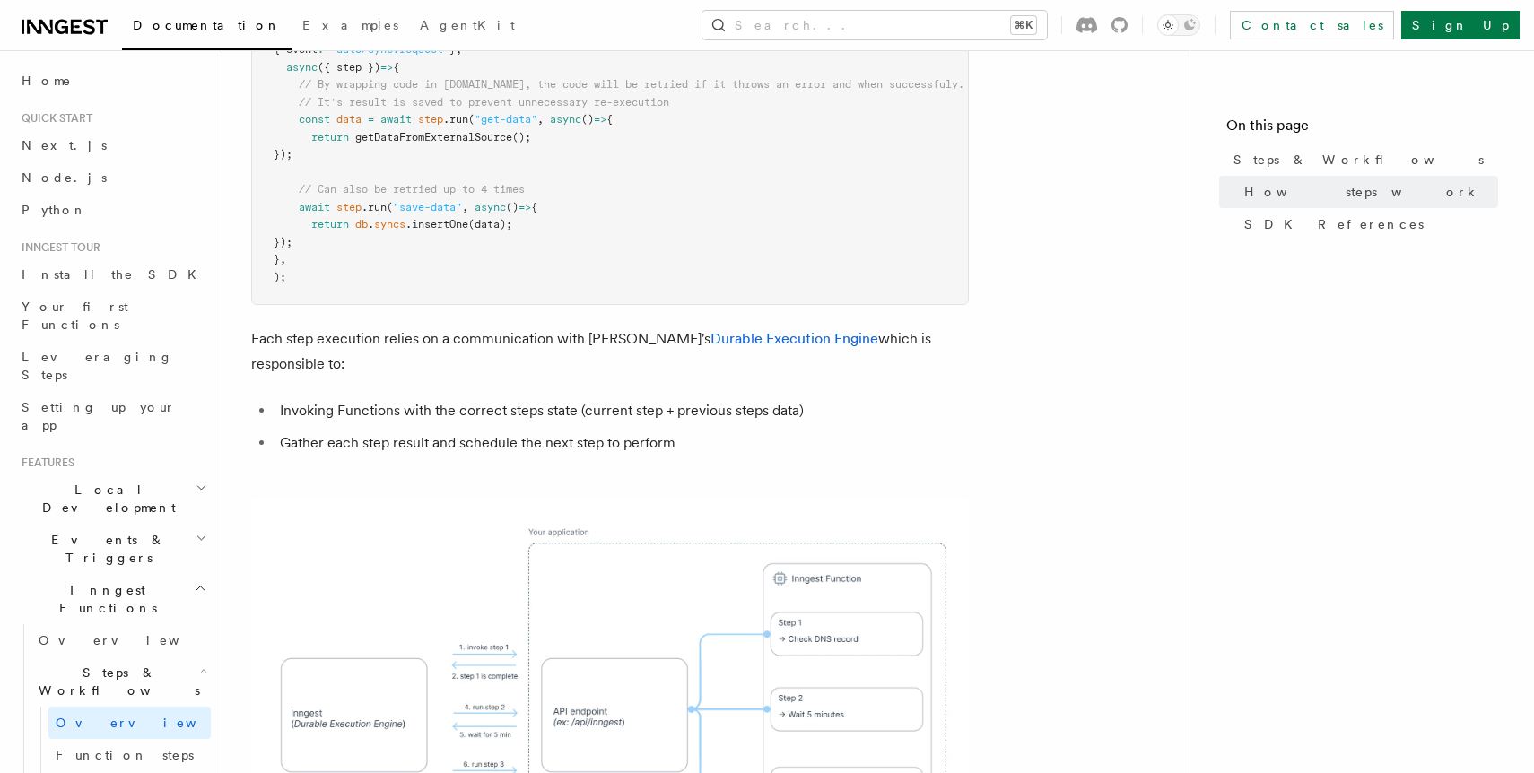
click at [827, 398] on li "Invoking Functions with the correct steps state (current step + previous steps …" at bounding box center [621, 410] width 694 height 25
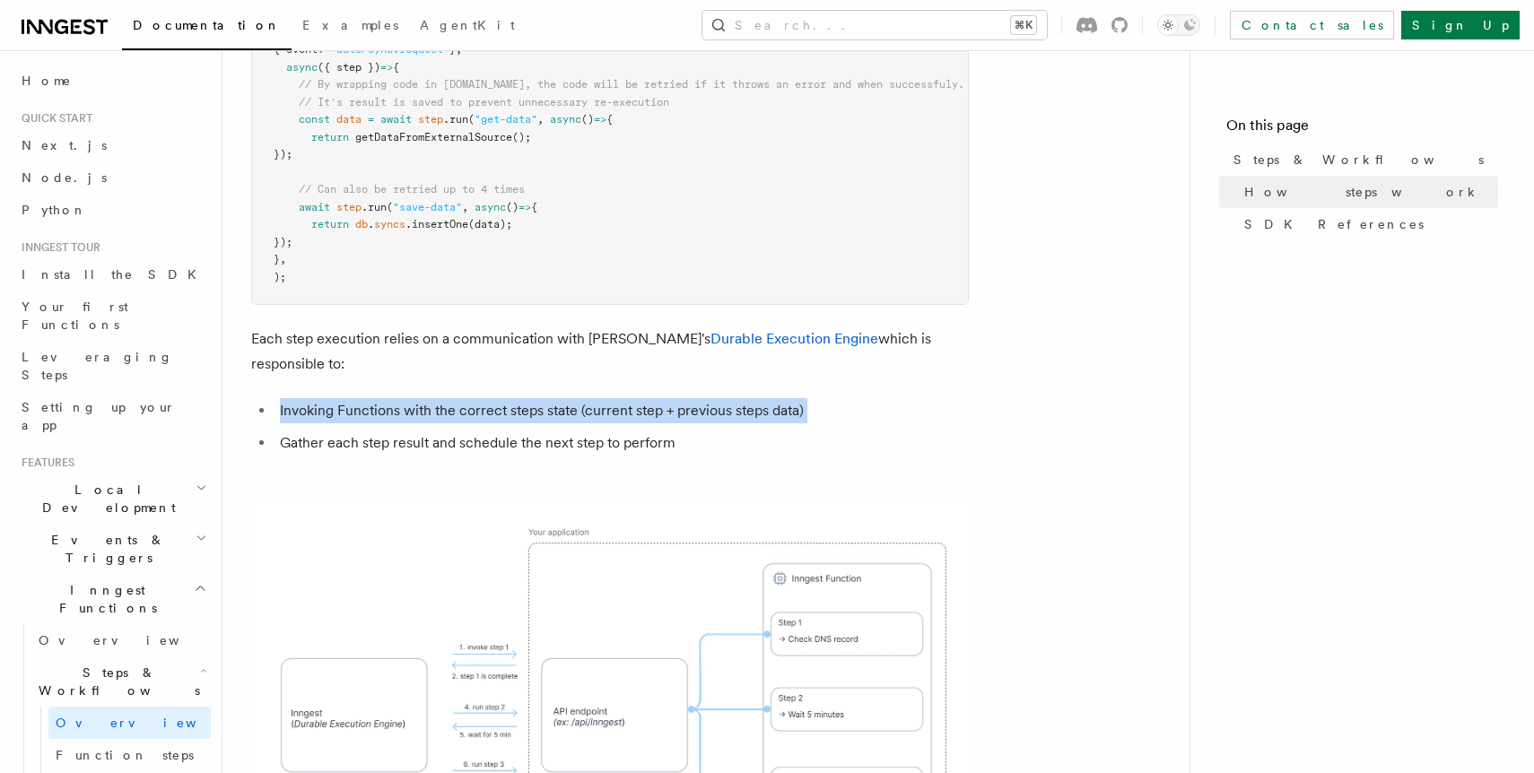
click at [827, 398] on li "Invoking Functions with the correct steps state (current step + previous steps …" at bounding box center [621, 410] width 694 height 25
click at [838, 398] on li "Invoking Functions with the correct steps state (current step + previous steps …" at bounding box center [621, 410] width 694 height 25
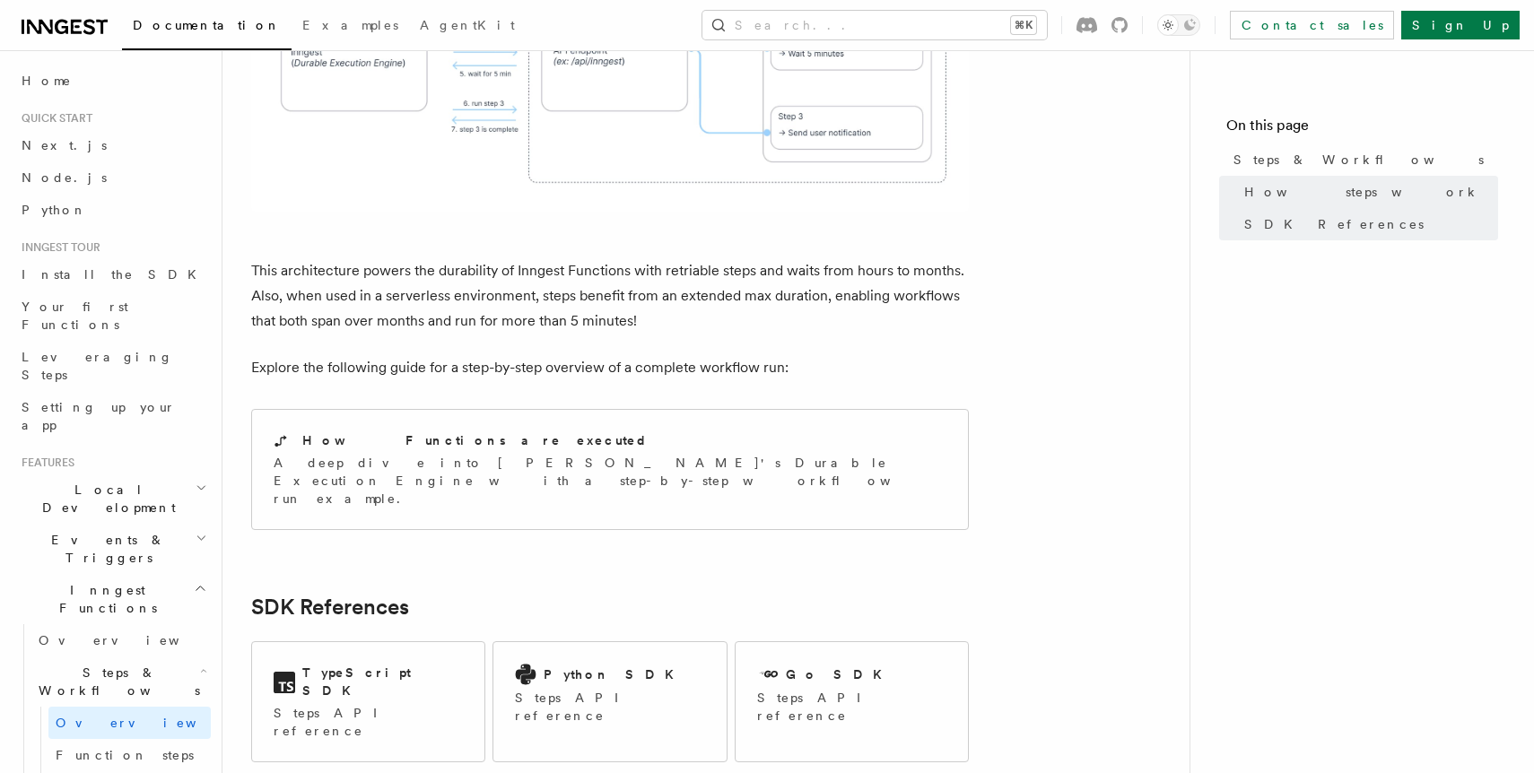
scroll to position [1682, 0]
click at [570, 256] on p "This architecture powers the durability of Inngest Functions with retriable ste…" at bounding box center [609, 293] width 717 height 75
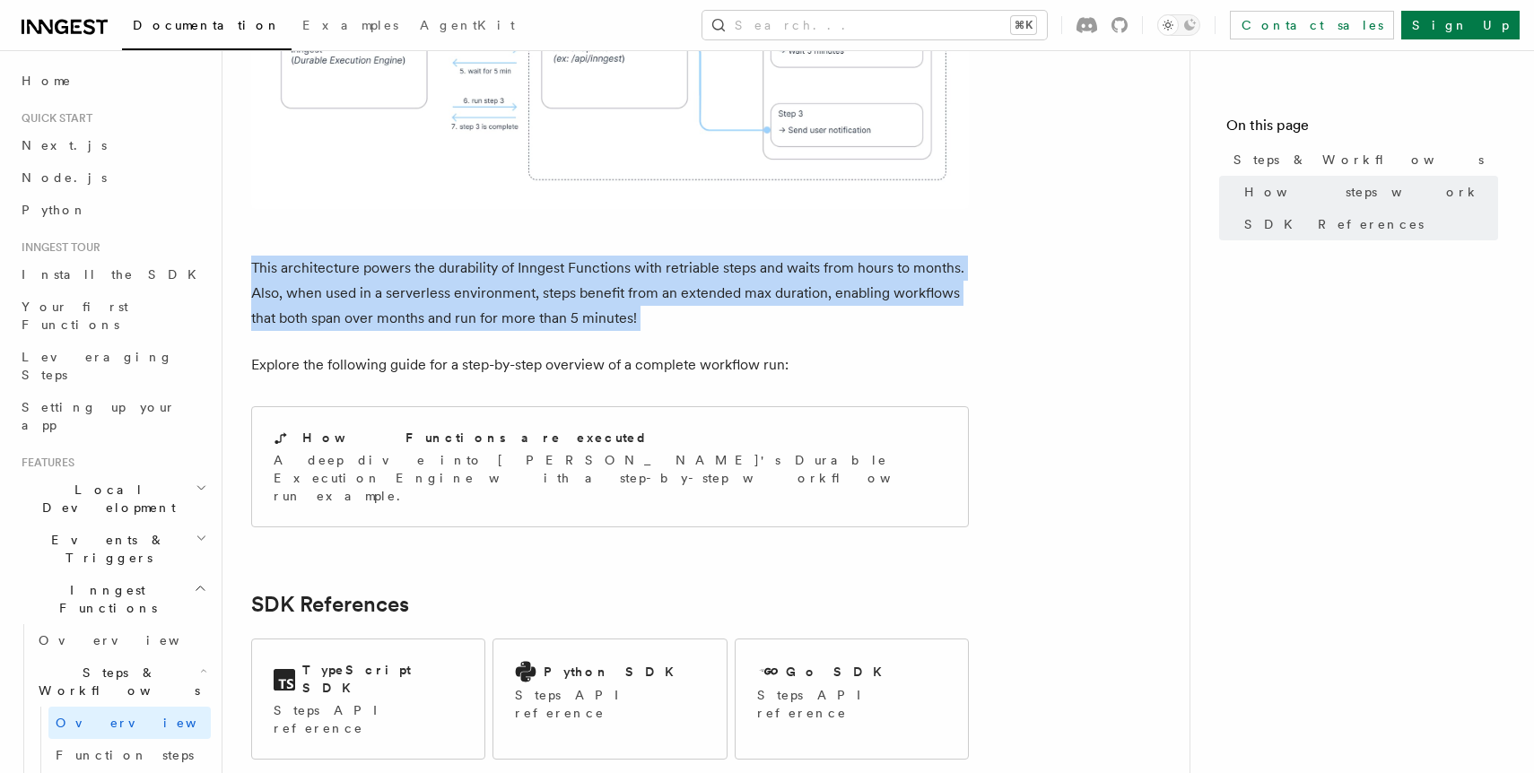
click at [570, 256] on p "This architecture powers the durability of Inngest Functions with retriable ste…" at bounding box center [609, 293] width 717 height 75
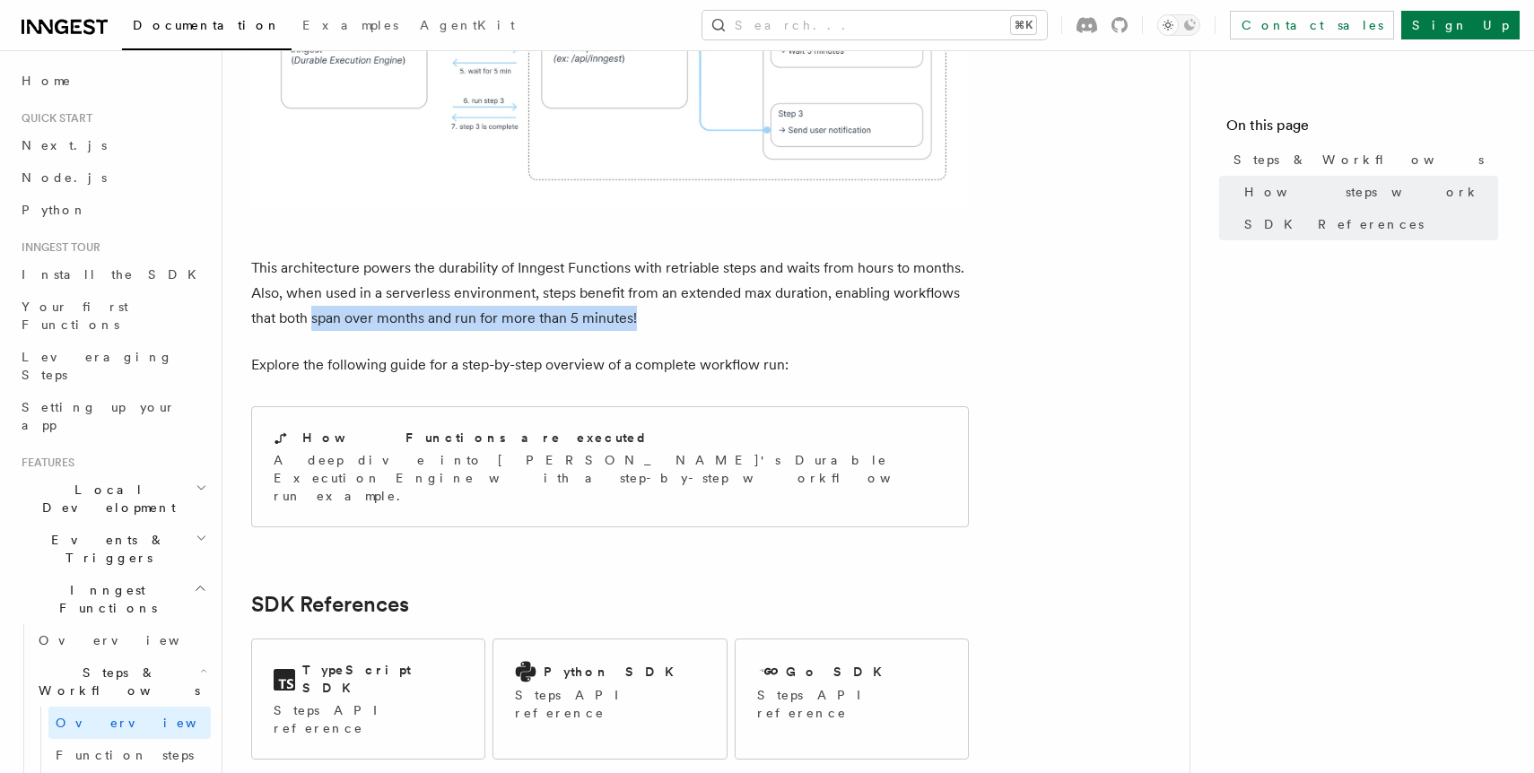
drag, startPoint x: 313, startPoint y: 224, endPoint x: 700, endPoint y: 225, distance: 387.4
click at [701, 256] on p "This architecture powers the durability of Inngest Functions with retriable ste…" at bounding box center [609, 293] width 717 height 75
click at [700, 256] on p "This architecture powers the durability of Inngest Functions with retriable ste…" at bounding box center [609, 293] width 717 height 75
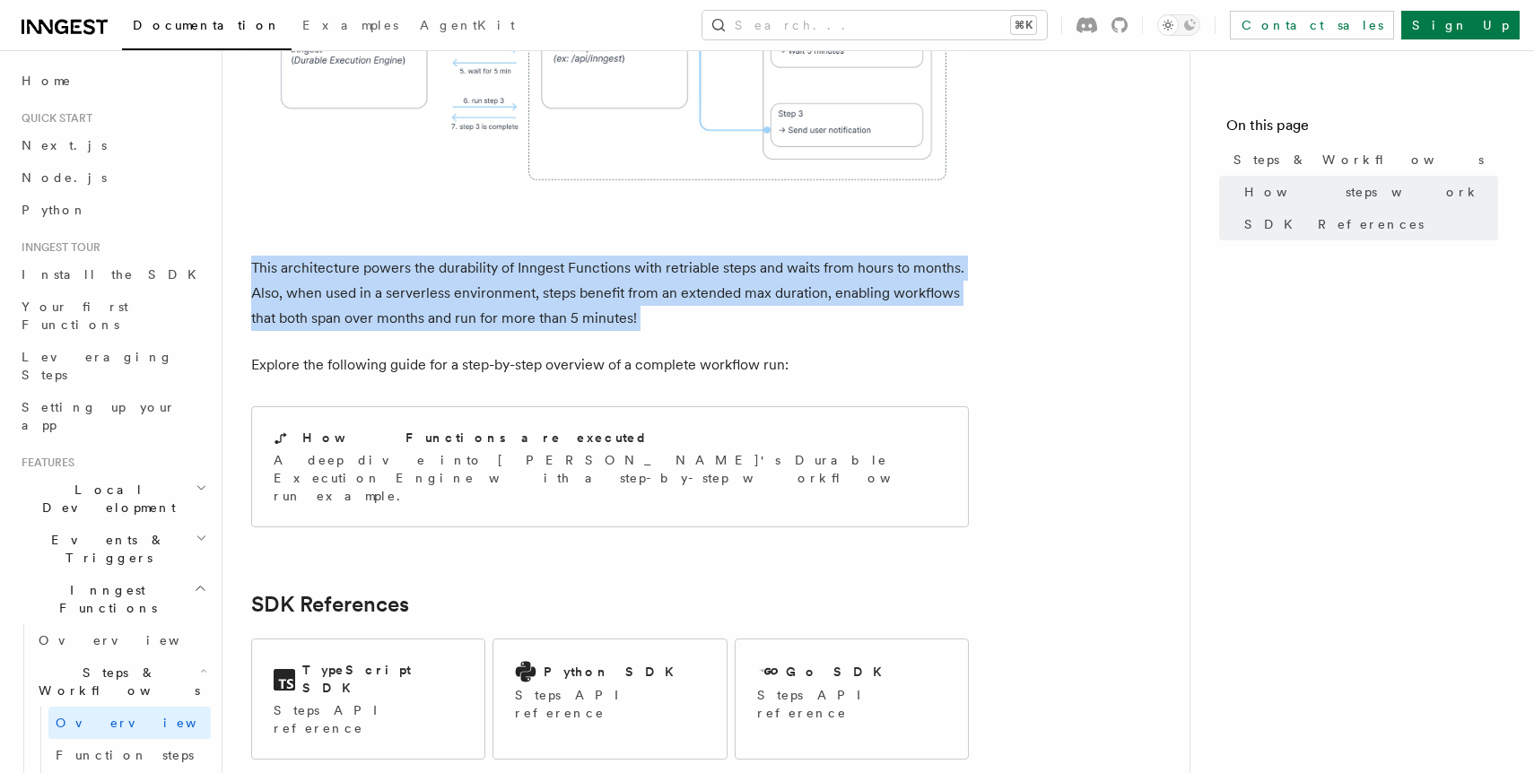
click at [700, 256] on p "This architecture powers the durability of Inngest Functions with retriable ste…" at bounding box center [609, 293] width 717 height 75
click at [701, 256] on p "This architecture powers the durability of Inngest Functions with retriable ste…" at bounding box center [609, 293] width 717 height 75
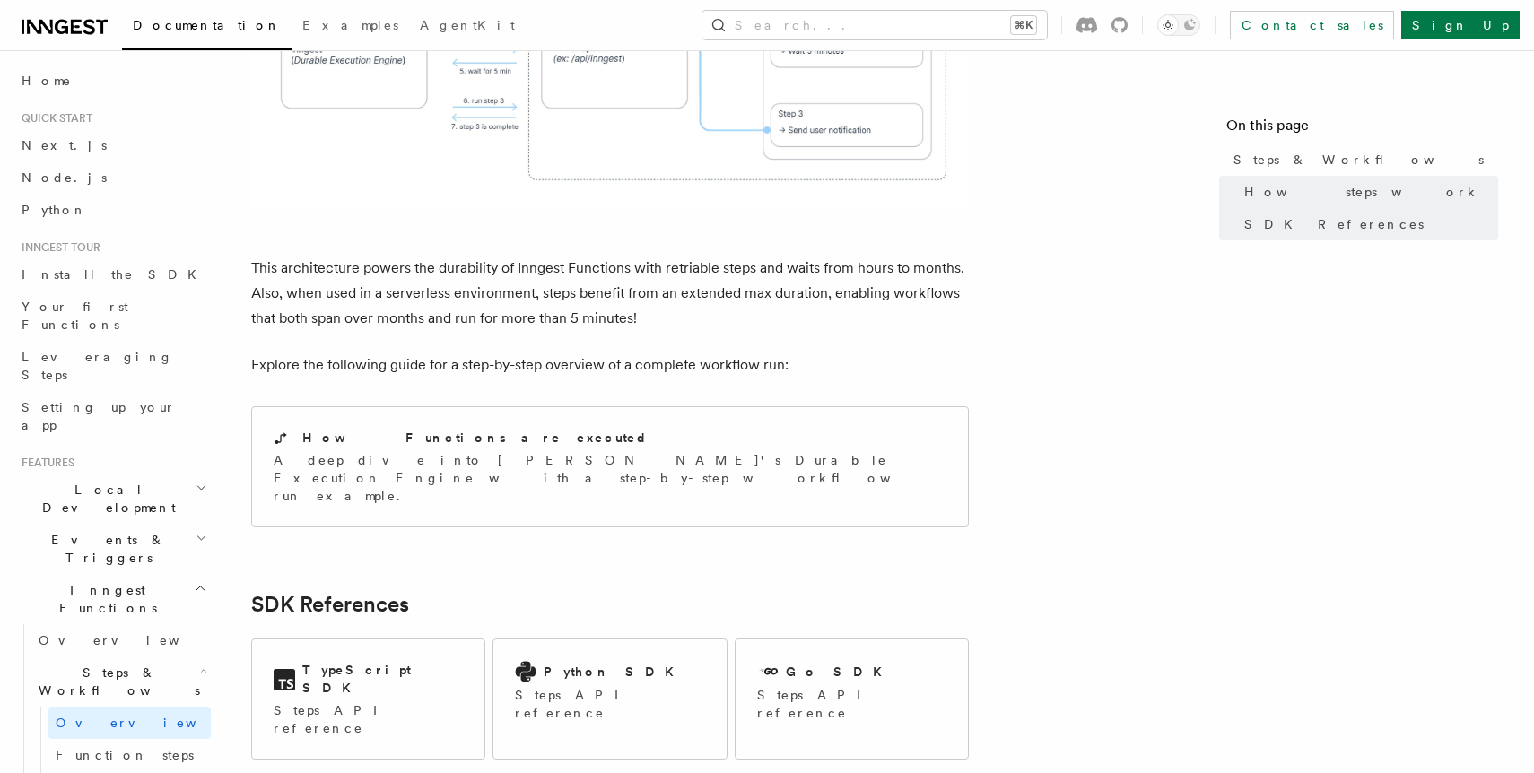
click at [701, 256] on p "This architecture powers the durability of Inngest Functions with retriable ste…" at bounding box center [609, 293] width 717 height 75
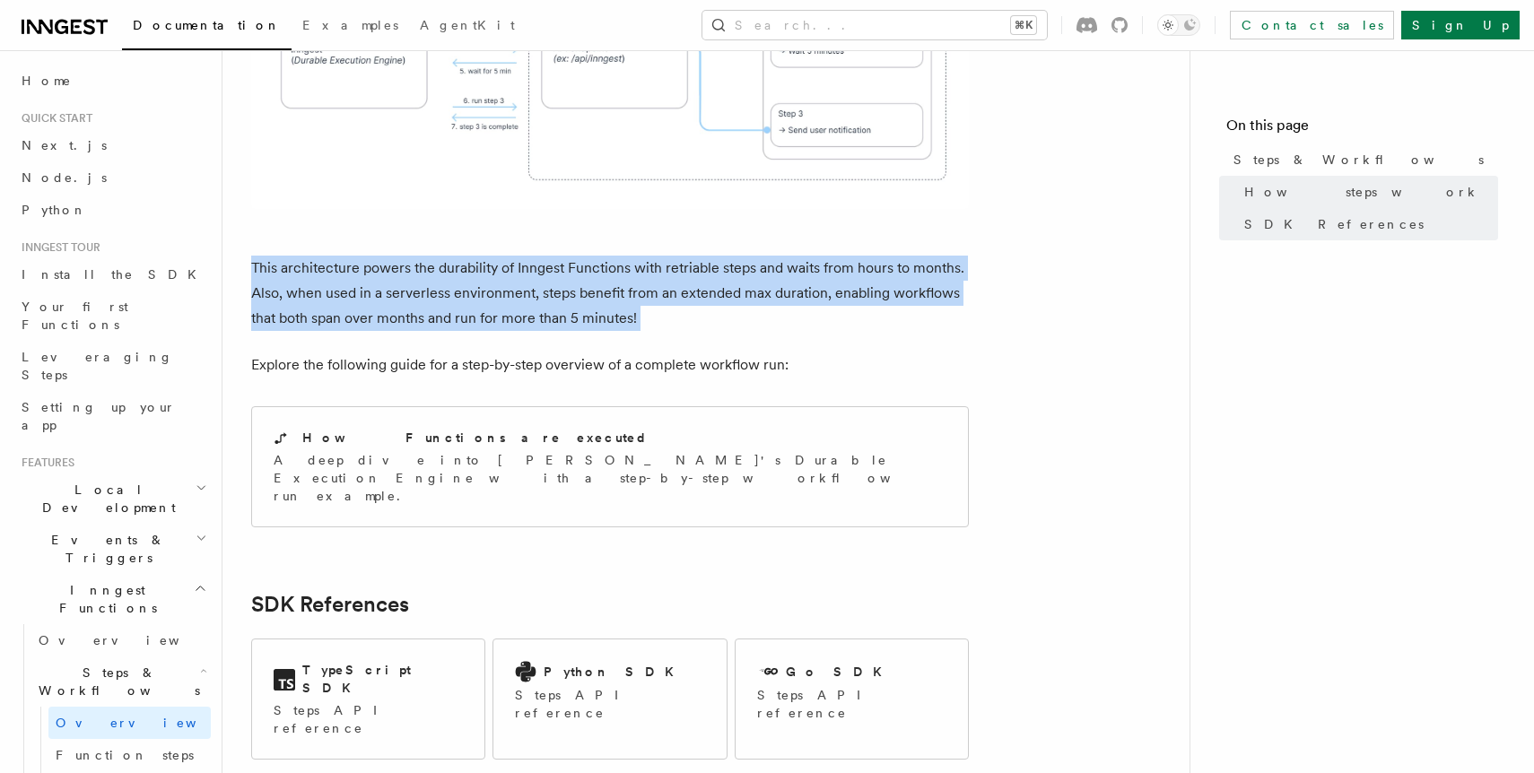
click at [701, 256] on p "This architecture powers the durability of Inngest Functions with retriable ste…" at bounding box center [609, 293] width 717 height 75
click at [700, 256] on p "This architecture powers the durability of Inngest Functions with retriable ste…" at bounding box center [609, 293] width 717 height 75
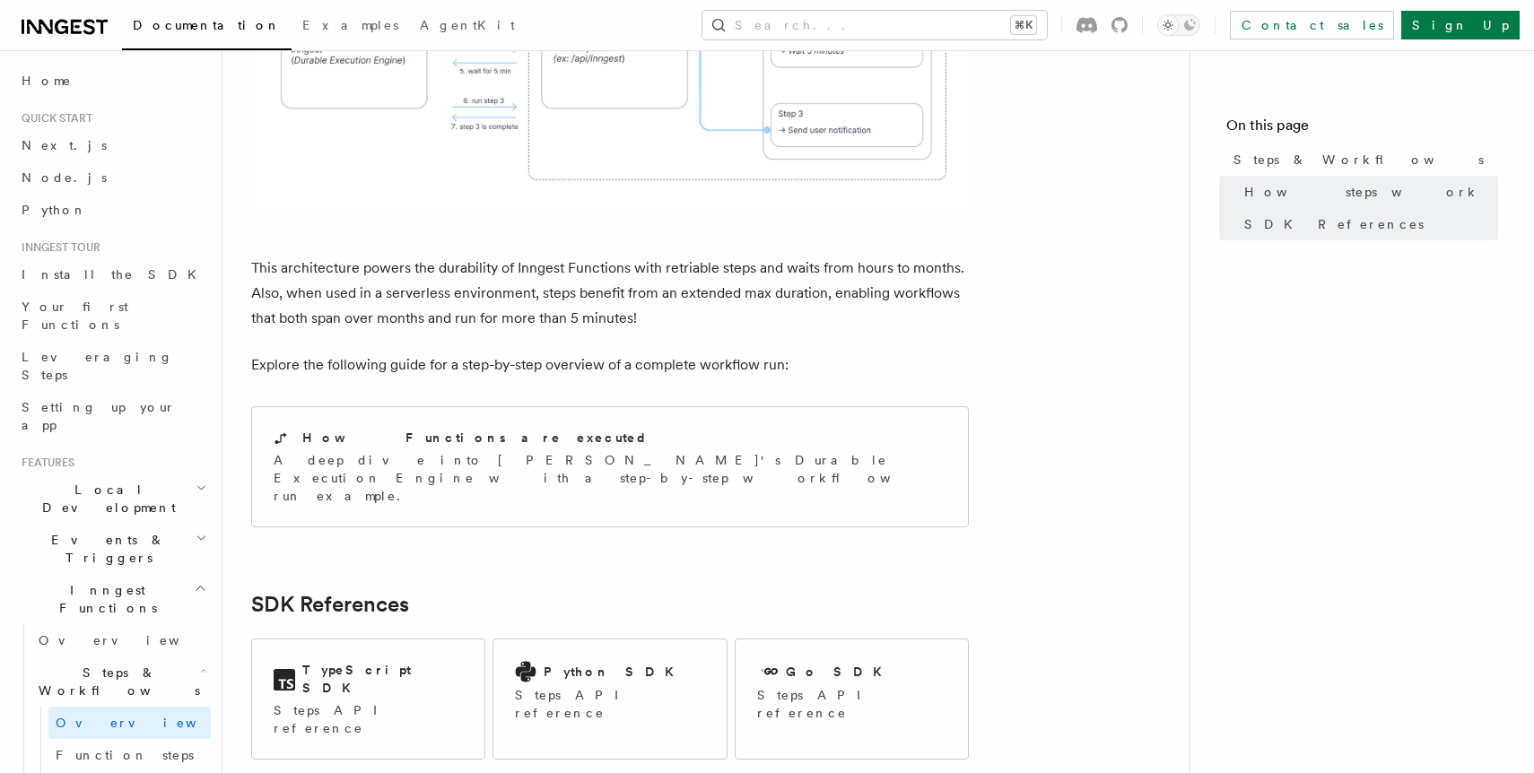
click at [700, 256] on p "This architecture powers the durability of Inngest Functions with retriable ste…" at bounding box center [609, 293] width 717 height 75
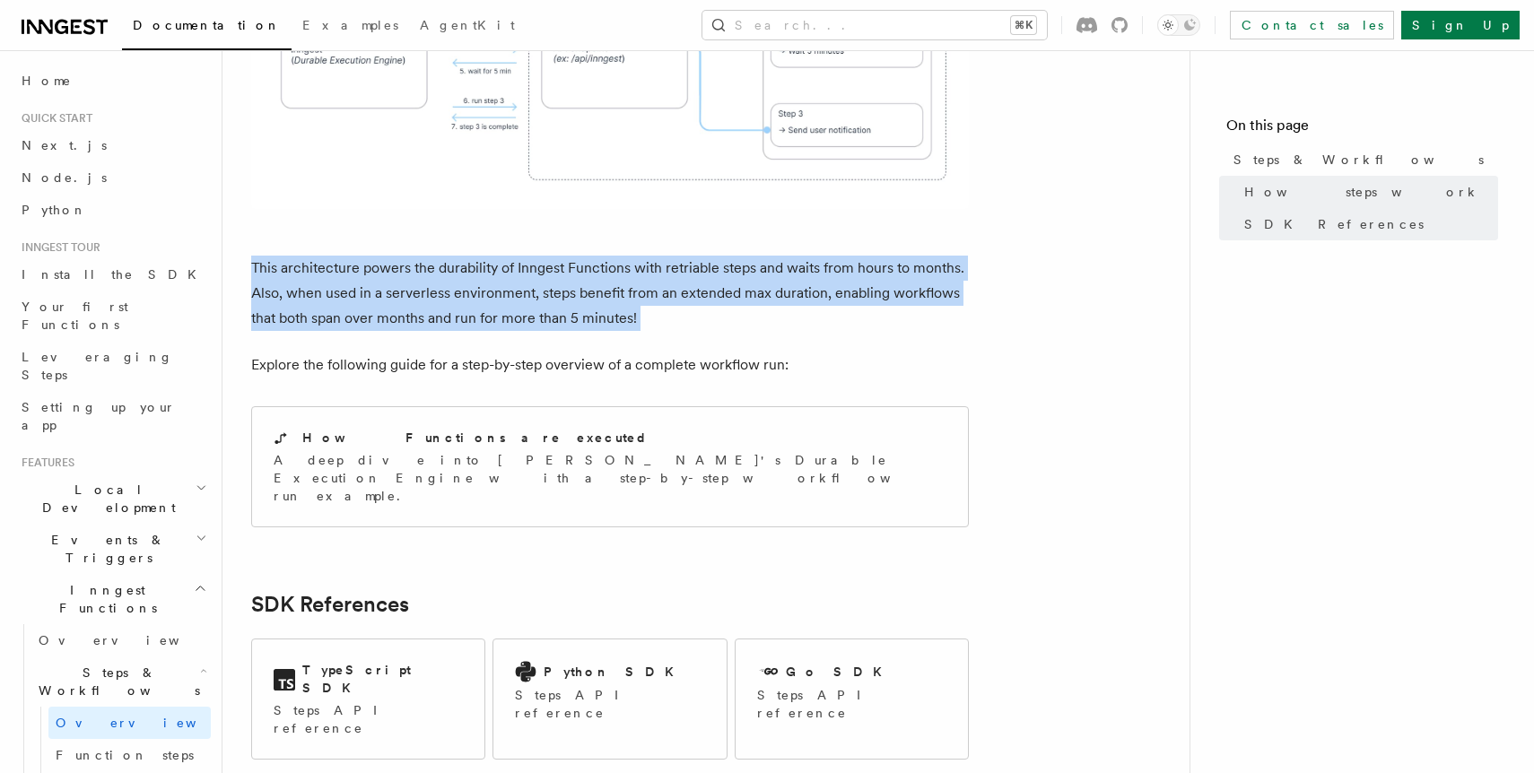
click at [700, 256] on p "This architecture powers the durability of Inngest Functions with retriable ste…" at bounding box center [609, 293] width 717 height 75
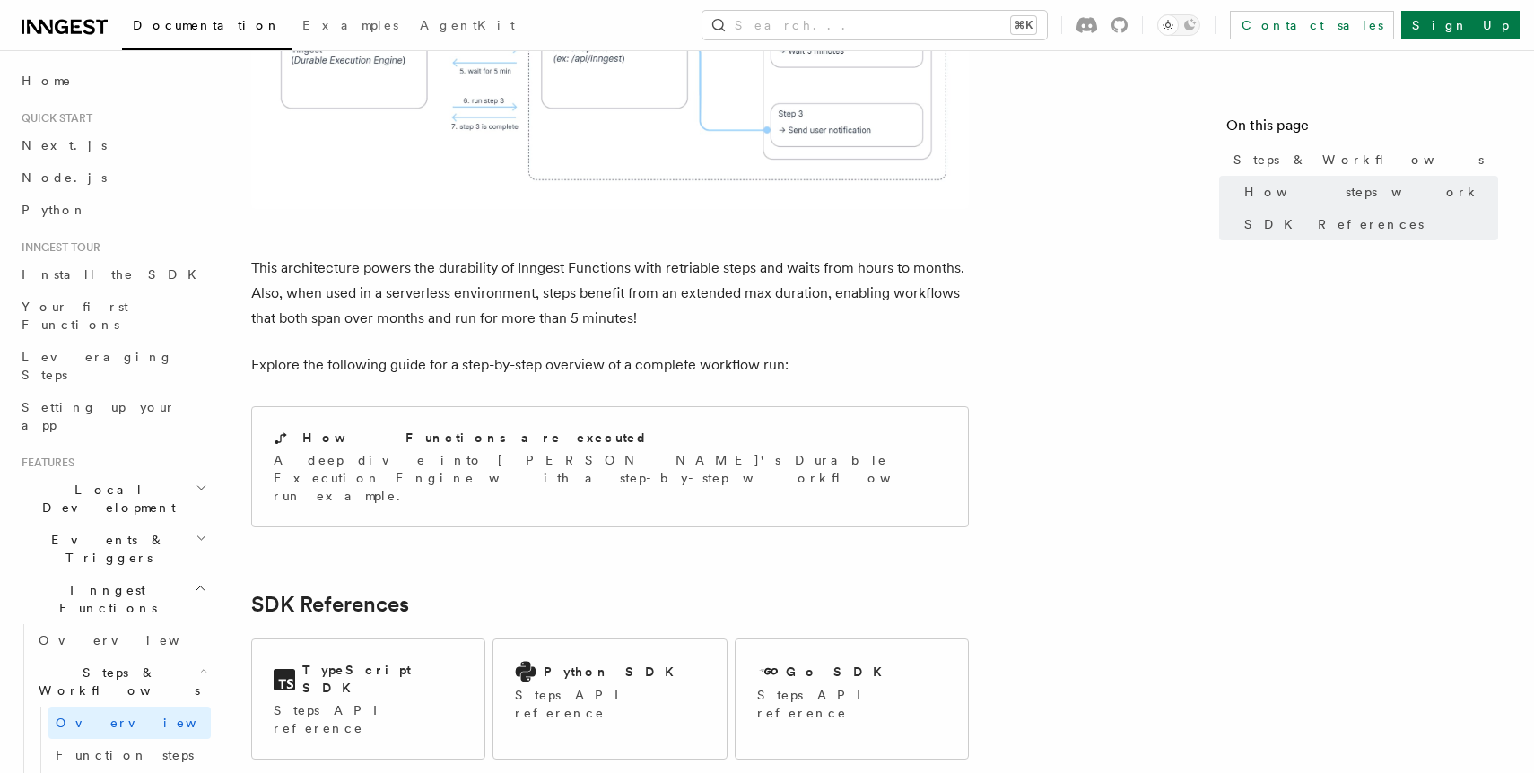
click at [700, 256] on p "This architecture powers the durability of Inngest Functions with retriable ste…" at bounding box center [609, 293] width 717 height 75
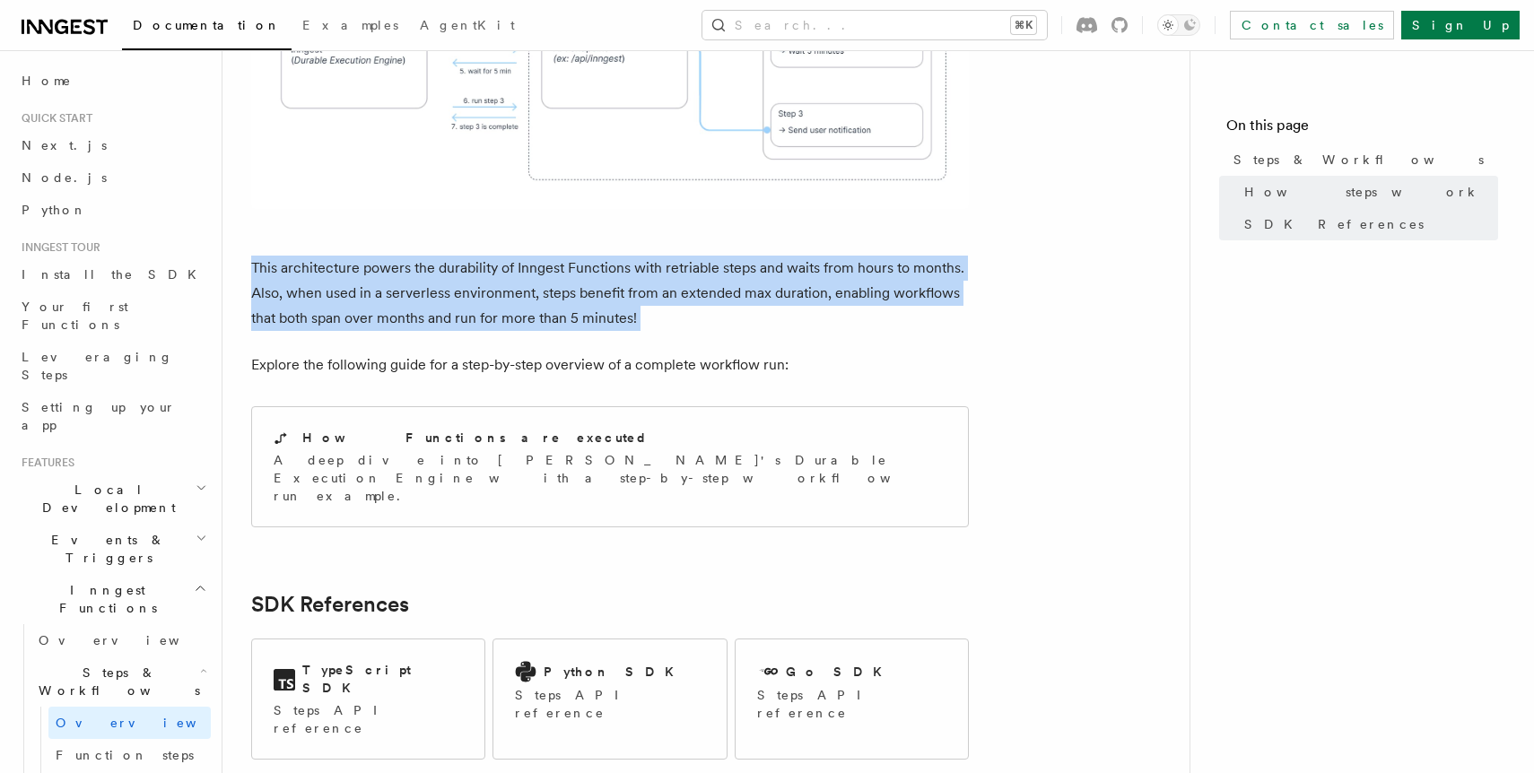
click at [700, 256] on p "This architecture powers the durability of Inngest Functions with retriable ste…" at bounding box center [609, 293] width 717 height 75
click at [751, 256] on p "This architecture powers the durability of Inngest Functions with retriable ste…" at bounding box center [609, 293] width 717 height 75
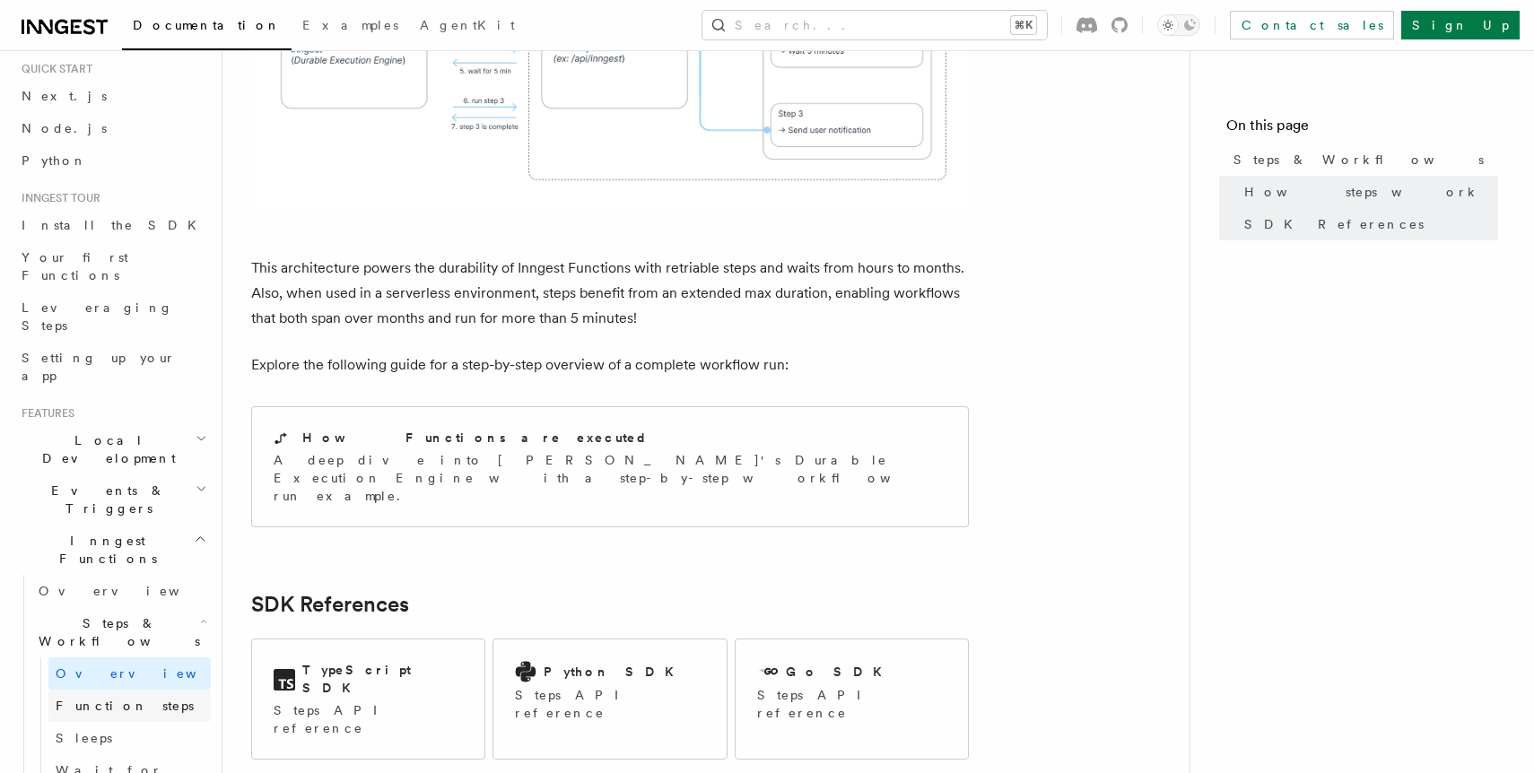
scroll to position [53, 0]
click at [138, 686] on link "Function steps" at bounding box center [129, 702] width 162 height 32
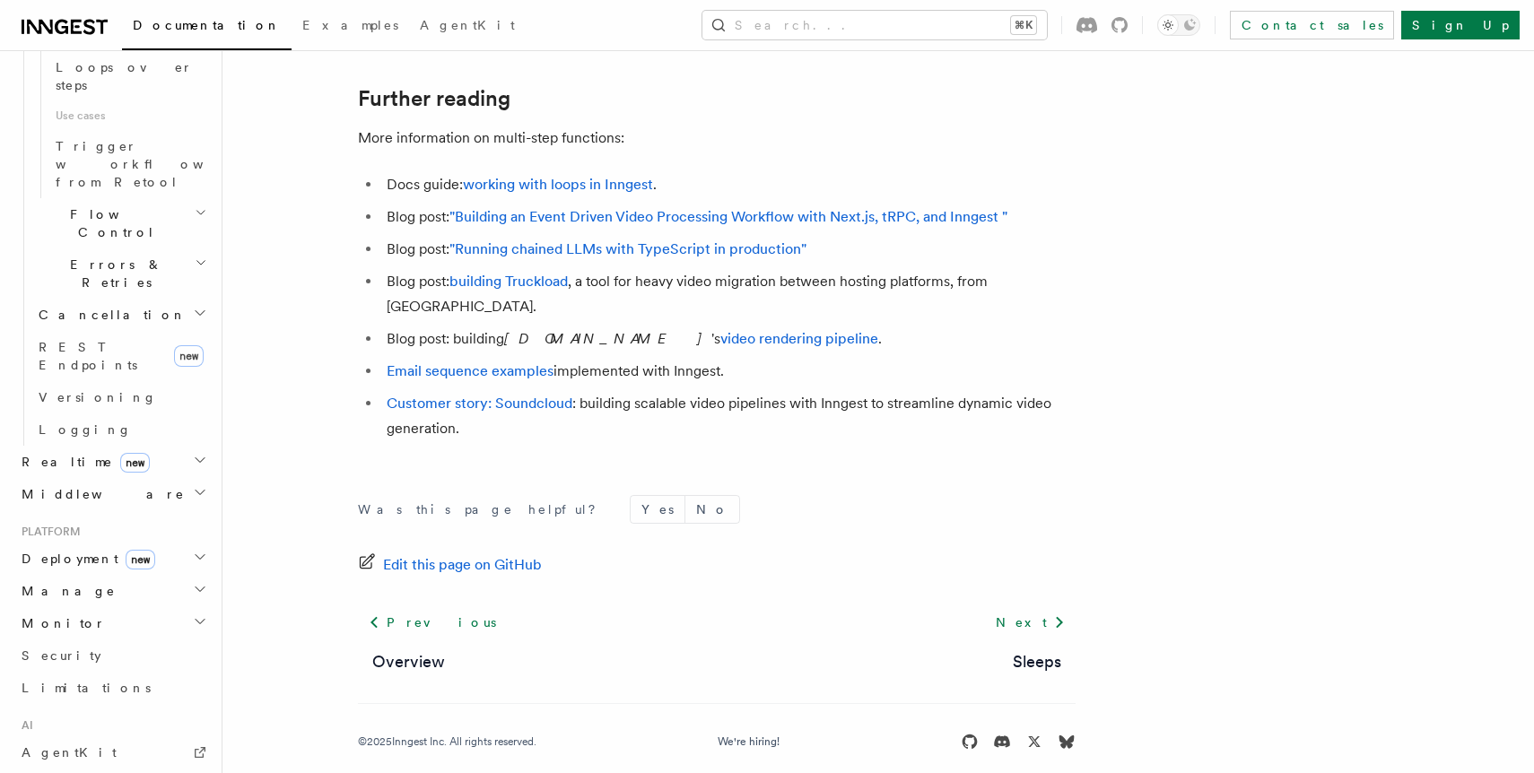
scroll to position [1094, 0]
click at [169, 477] on h2 "Middleware" at bounding box center [112, 493] width 196 height 32
click at [179, 445] on h2 "Realtime new" at bounding box center [112, 461] width 196 height 32
click at [200, 452] on icon "button" at bounding box center [200, 459] width 14 height 14
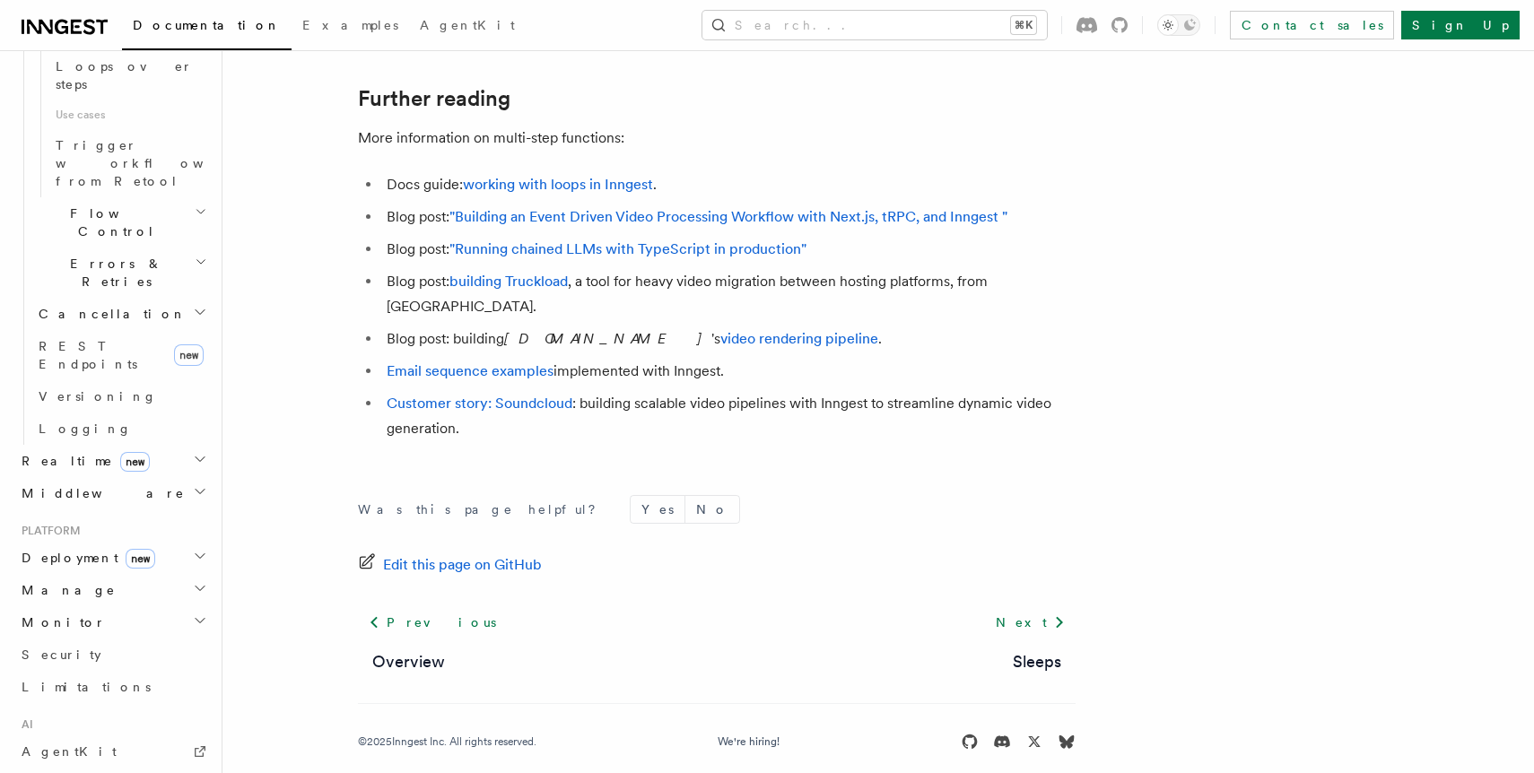
click at [200, 452] on icon "button" at bounding box center [200, 459] width 14 height 14
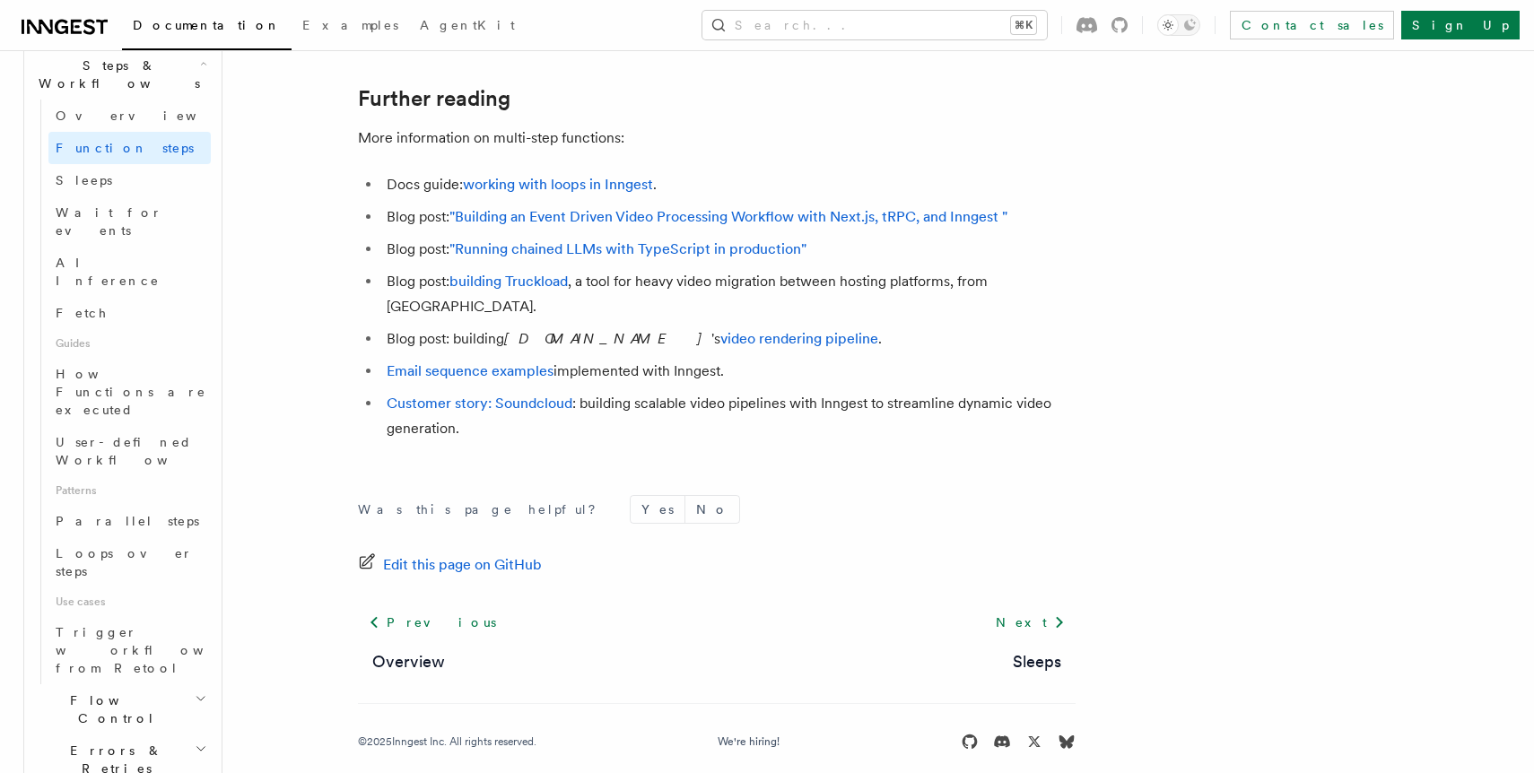
scroll to position [588, 0]
